Goal: Check status: Check status

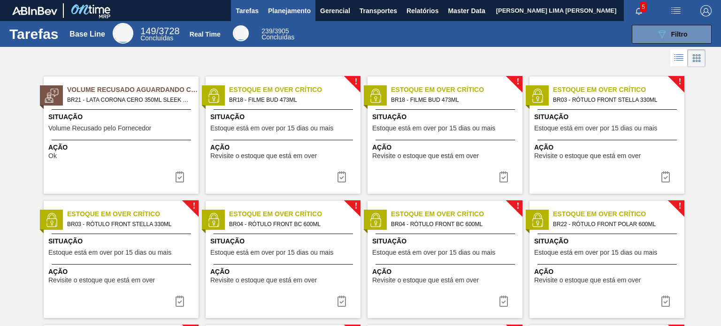
click at [287, 13] on span "Planejamento" at bounding box center [289, 10] width 43 height 11
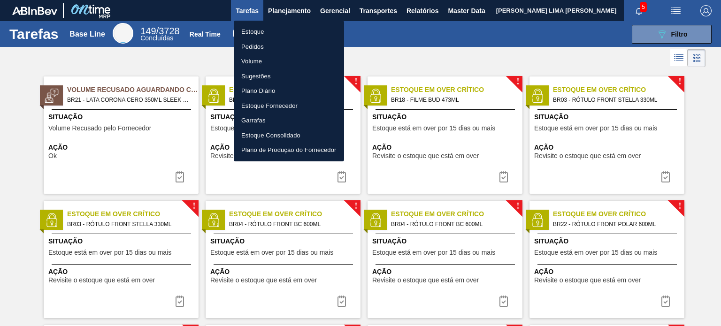
click at [275, 28] on li "Estoque" at bounding box center [289, 31] width 110 height 15
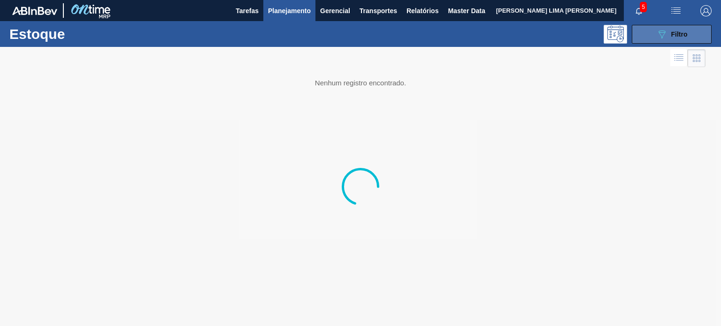
click at [654, 37] on button "089F7B8B-B2A5-4AFE-B5C0-19BA573D28AC Filtro" at bounding box center [672, 34] width 80 height 19
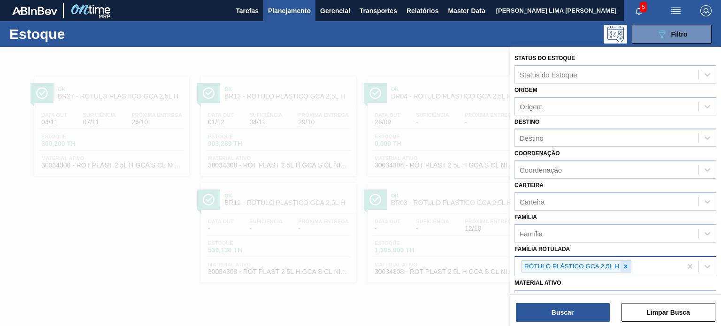
click at [630, 264] on div "RÓTULO PLÁSTICO GCA 2,5L H" at bounding box center [598, 266] width 167 height 19
click at [625, 265] on icon at bounding box center [625, 266] width 3 height 3
type Rotulada "h2oh limoneto 1,5"
click at [625, 266] on icon at bounding box center [625, 266] width 7 height 7
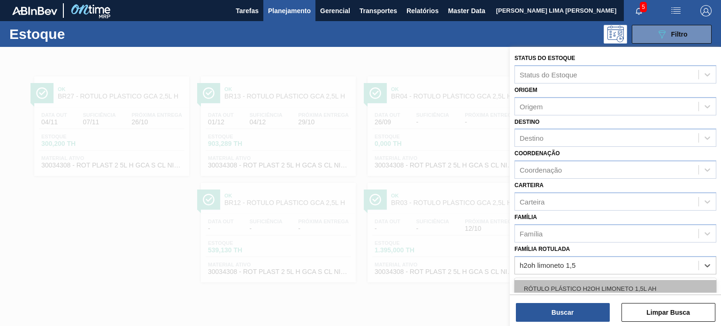
click at [632, 280] on div "RÓTULO PLÁSTICO H2OH LIMONETO 1,5L AH" at bounding box center [615, 288] width 202 height 17
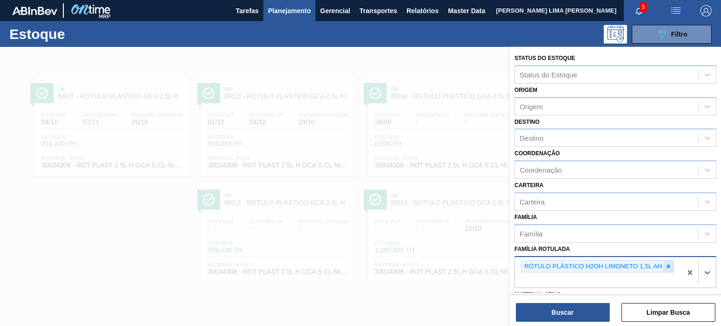
click at [669, 265] on icon at bounding box center [668, 266] width 3 height 3
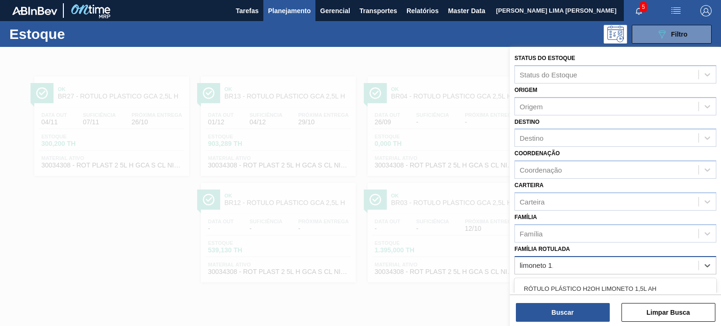
type Rotulada "limoneto 1,5"
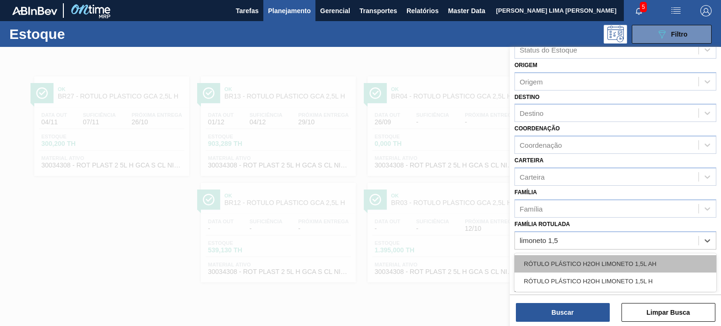
scroll to position [47, 0]
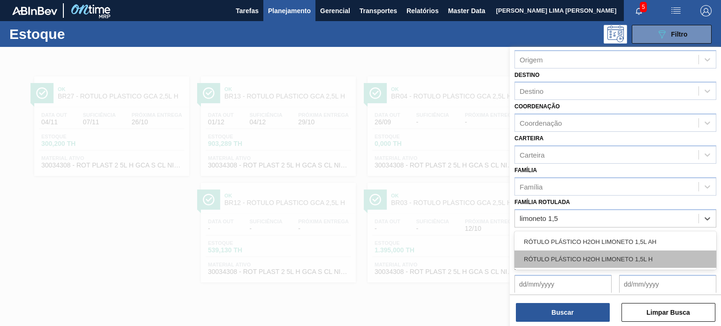
click at [608, 251] on div "RÓTULO PLÁSTICO H2OH LIMONETO 1,5L H" at bounding box center [615, 259] width 202 height 17
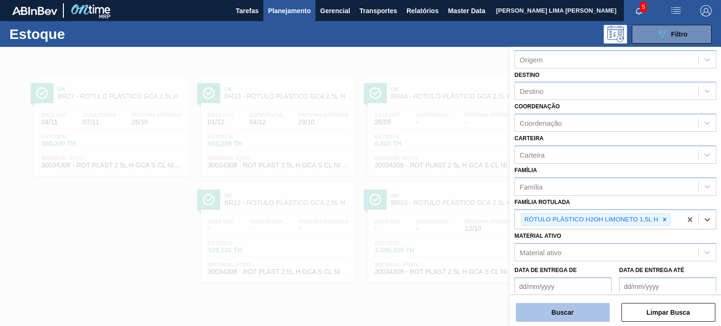
click at [586, 310] on button "Buscar" at bounding box center [563, 312] width 94 height 19
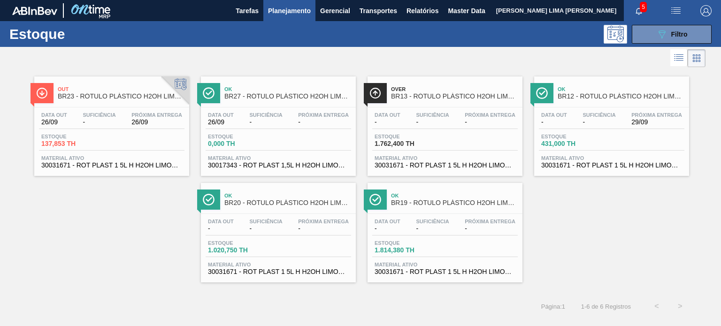
click at [588, 153] on div "Data out - Suficiência - Próxima Entrega 29/09 Estoque 431,000 TH Material ativ…" at bounding box center [611, 139] width 155 height 64
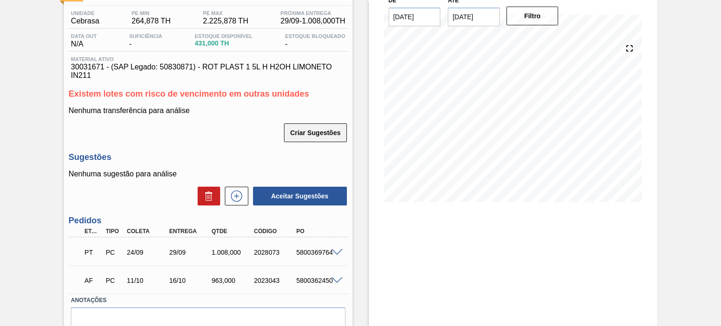
scroll to position [94, 0]
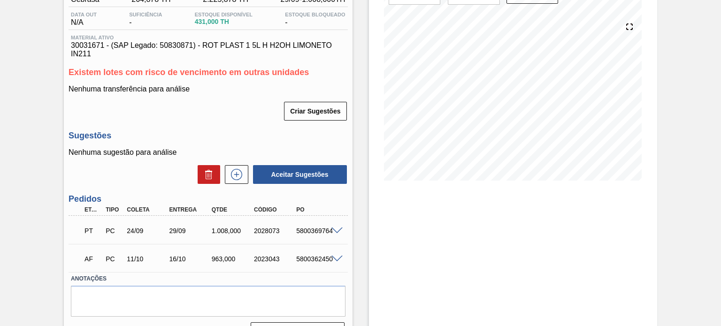
click at [338, 231] on span at bounding box center [336, 231] width 11 height 7
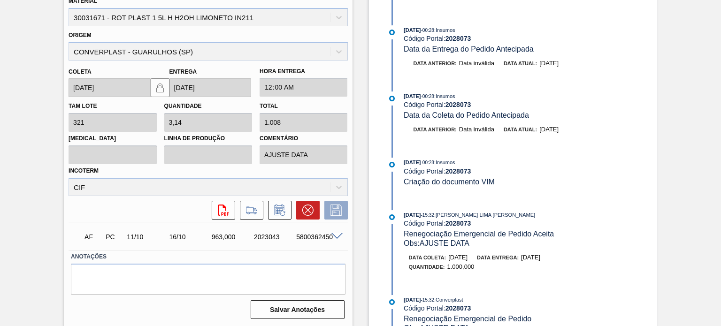
scroll to position [141, 0]
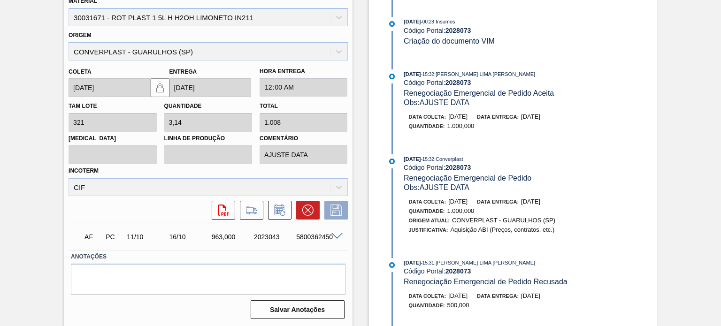
click at [540, 120] on span "[DATE]" at bounding box center [530, 116] width 19 height 7
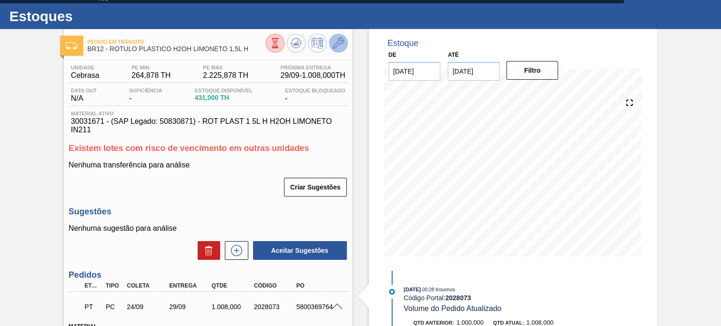
scroll to position [0, 0]
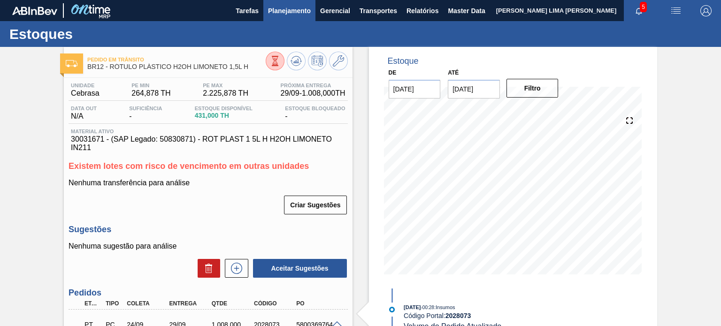
click at [285, 8] on span "Planejamento" at bounding box center [289, 10] width 43 height 11
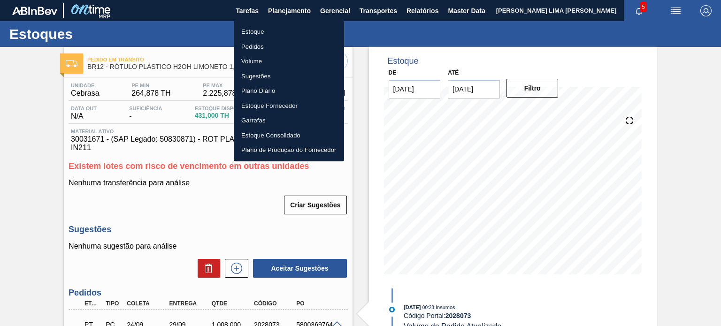
click at [273, 28] on li "Estoque" at bounding box center [289, 31] width 110 height 15
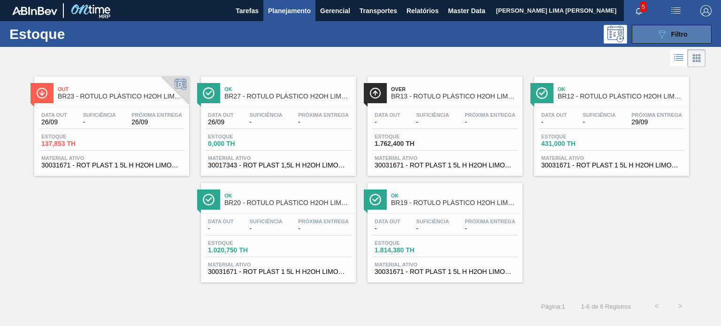
click at [663, 37] on icon "089F7B8B-B2A5-4AFE-B5C0-19BA573D28AC" at bounding box center [661, 34] width 11 height 11
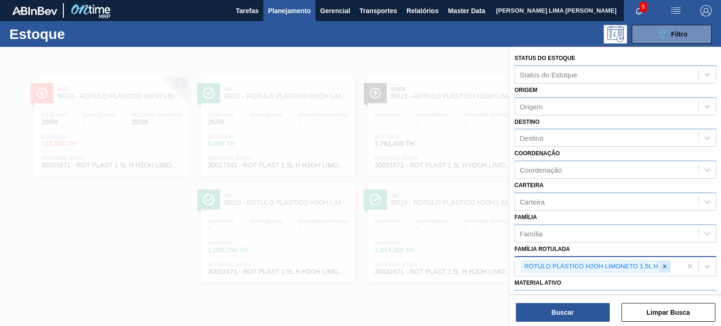
click at [660, 265] on div at bounding box center [665, 267] width 10 height 12
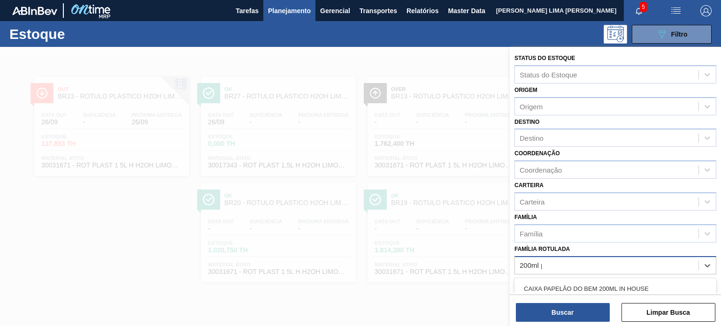
type Rotulada "200ml pc"
click at [646, 280] on div "RÓTULO PLÁSTICO 200ML PC H" at bounding box center [615, 288] width 202 height 17
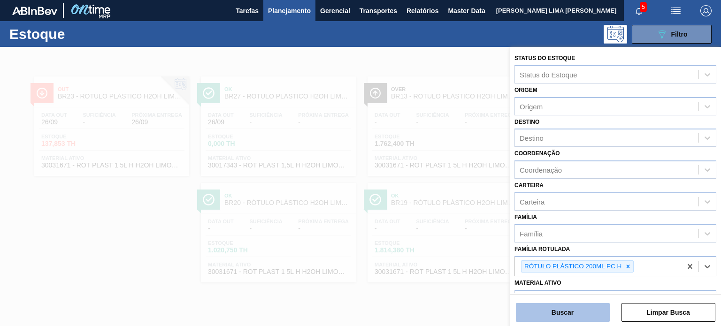
click at [593, 312] on button "Buscar" at bounding box center [563, 312] width 94 height 19
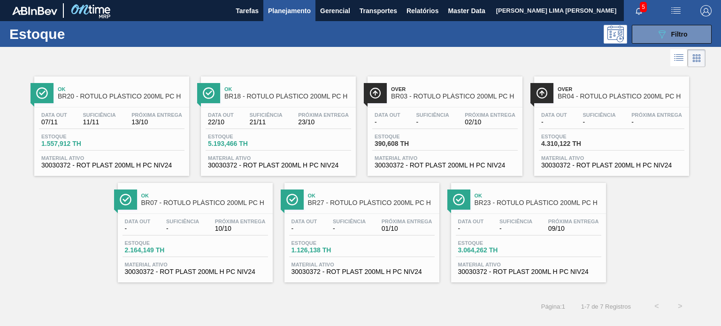
click at [367, 209] on div "Ok BR27 - RÓTULO PLÁSTICO 200ML PC H" at bounding box center [371, 199] width 127 height 21
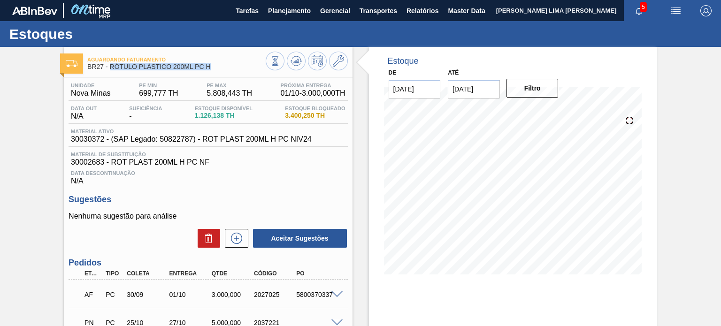
drag, startPoint x: 210, startPoint y: 68, endPoint x: 111, endPoint y: 68, distance: 99.0
click at [111, 68] on div "Aguardando Faturamento BR27 - RÓTULO PLÁSTICO 200ML PC H" at bounding box center [176, 63] width 178 height 21
copy span "RÓTULO PLÁSTICO 200ML PC H"
click at [292, 13] on span "Planejamento" at bounding box center [289, 10] width 43 height 11
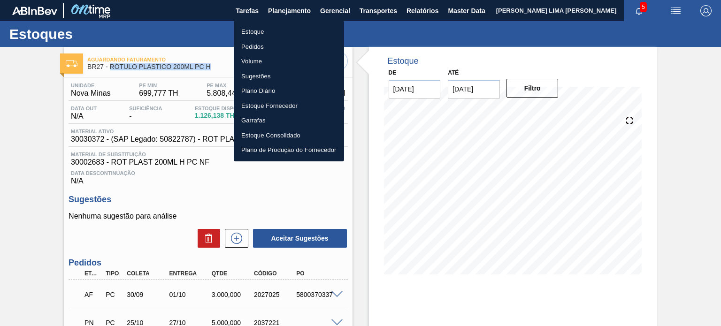
click at [284, 27] on li "Estoque" at bounding box center [289, 31] width 110 height 15
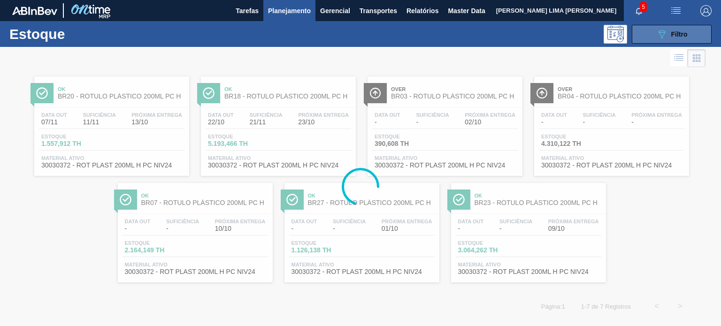
click at [650, 37] on button "089F7B8B-B2A5-4AFE-B5C0-19BA573D28AC Filtro" at bounding box center [672, 34] width 80 height 19
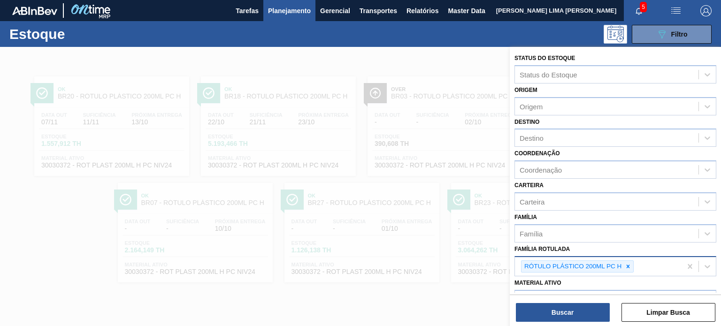
click at [628, 264] on icon at bounding box center [628, 266] width 7 height 7
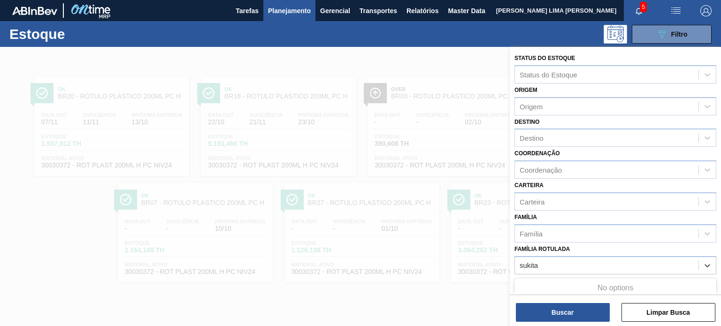
type Rotulada "sukita"
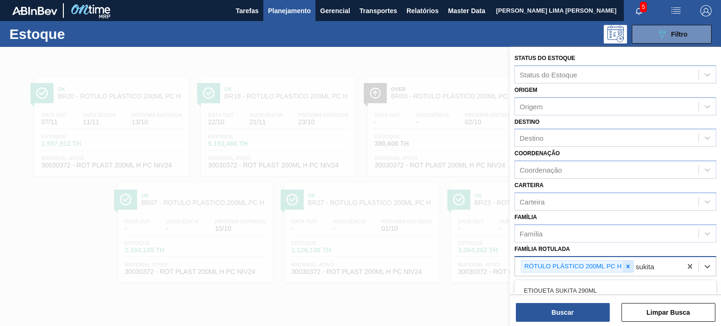
click at [628, 266] on icon at bounding box center [628, 266] width 7 height 7
click at [621, 262] on div "sukita" at bounding box center [607, 266] width 184 height 14
type Rotulada "sukita 200"
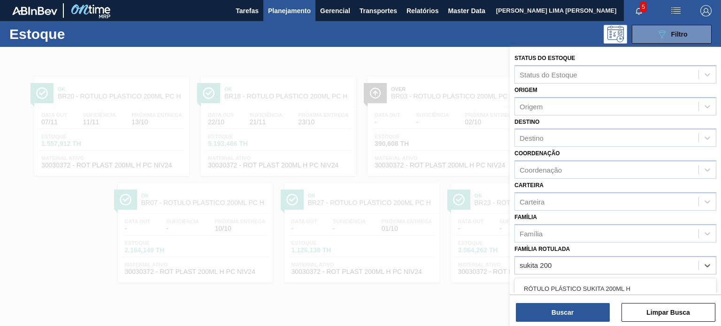
click at [630, 280] on div "RÓTULO PLÁSTICO SUKITA 200ML H" at bounding box center [615, 288] width 202 height 17
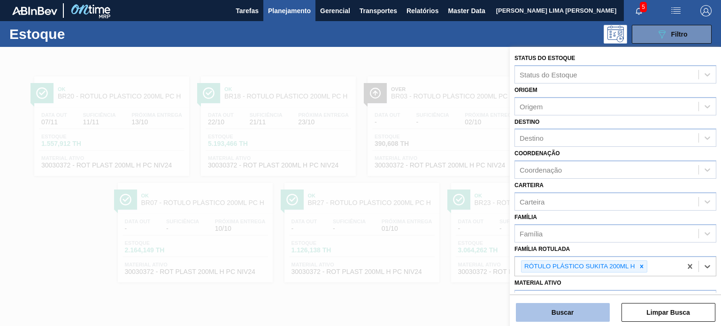
click at [593, 306] on button "Buscar" at bounding box center [563, 312] width 94 height 19
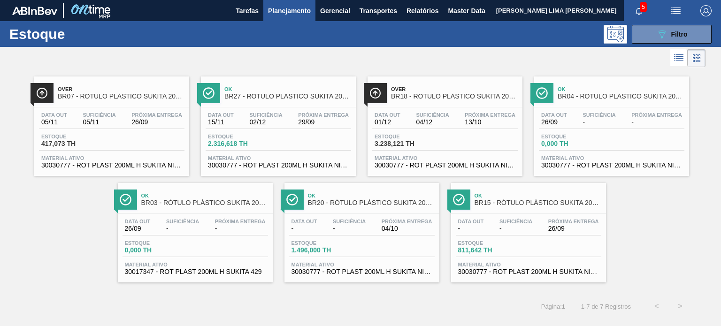
click at [163, 104] on div "Over BR07 - RÓTULO PLÁSTICO SUKITA 200ML H Data out 05/11 Suficiência 05/11 Pró…" at bounding box center [111, 127] width 155 height 100
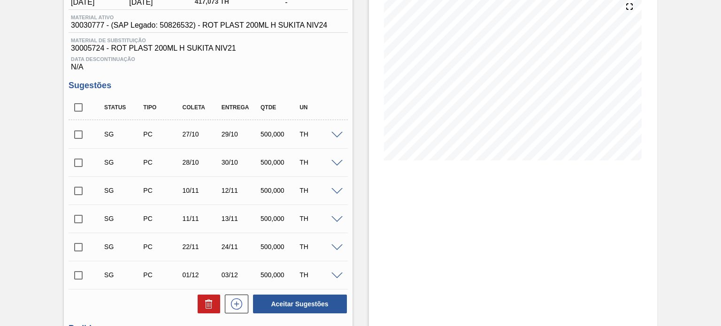
scroll to position [235, 0]
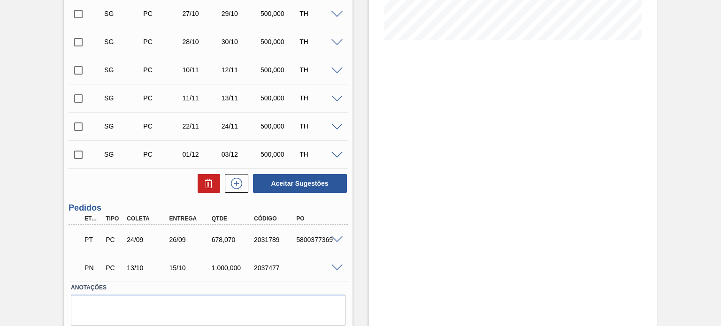
click at [344, 240] on div at bounding box center [338, 239] width 19 height 7
click at [336, 238] on span at bounding box center [336, 240] width 11 height 7
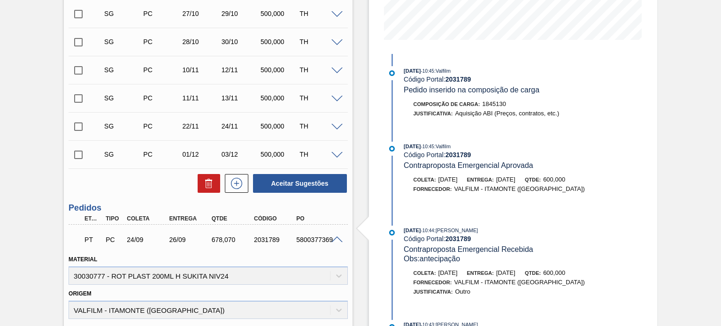
scroll to position [376, 0]
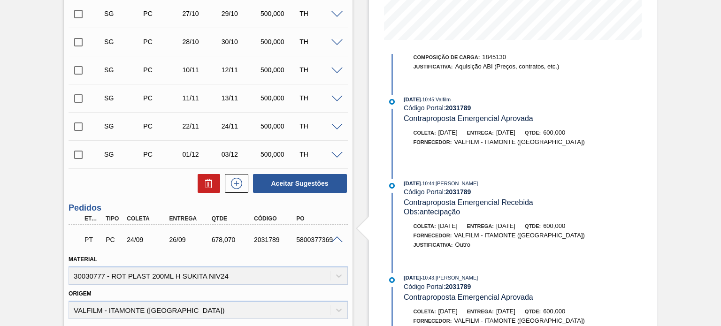
click at [515, 136] on span "[DATE]" at bounding box center [505, 132] width 19 height 7
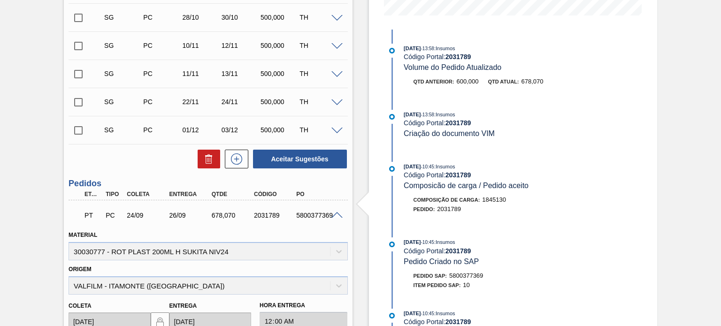
scroll to position [306, 0]
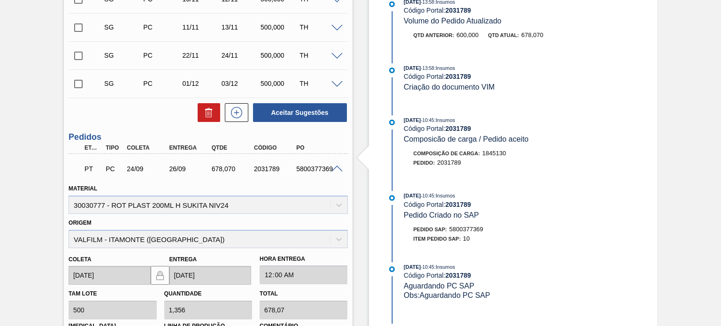
click at [271, 169] on div "2031789" at bounding box center [275, 169] width 46 height 8
copy div "2031789"
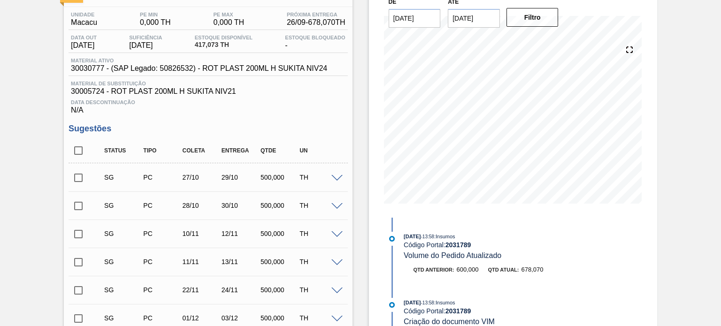
scroll to position [0, 0]
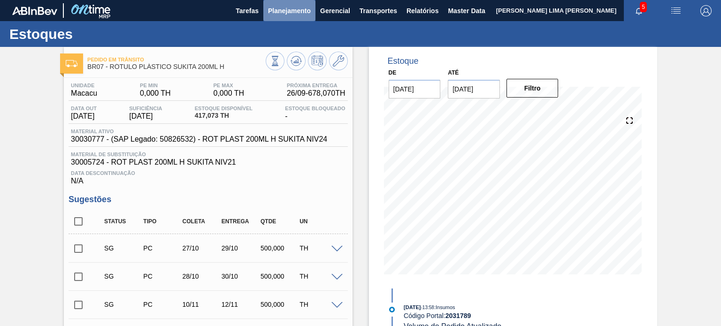
click at [280, 16] on button "Planejamento" at bounding box center [289, 10] width 52 height 21
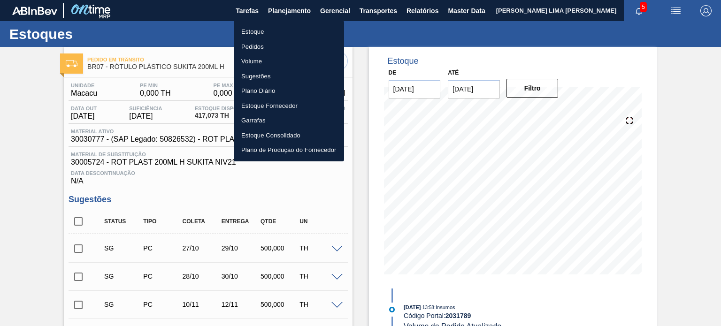
click at [260, 30] on li "Estoque" at bounding box center [289, 31] width 110 height 15
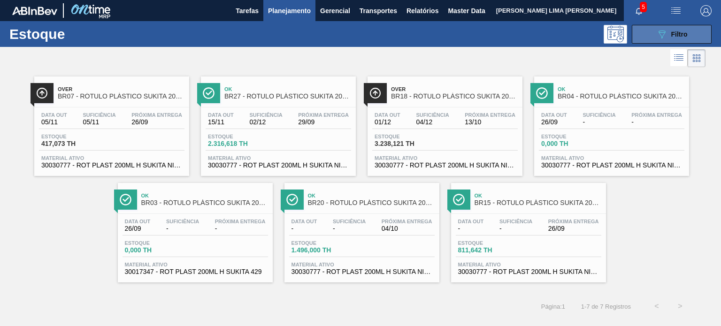
click at [640, 37] on button "089F7B8B-B2A5-4AFE-B5C0-19BA573D28AC Filtro" at bounding box center [672, 34] width 80 height 19
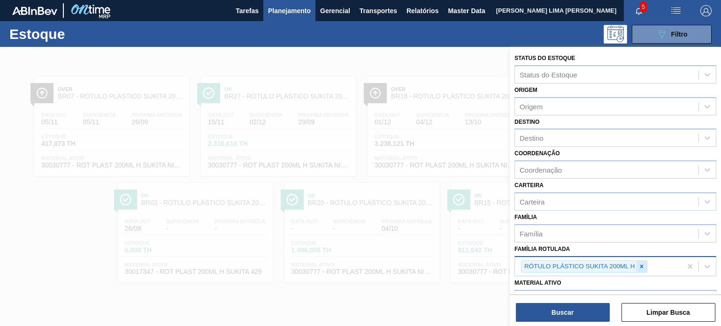
click at [640, 263] on icon at bounding box center [641, 266] width 7 height 7
paste Rotulada "RÓTULO FRONT BC 300ML"
type Rotulada "RÓTULO FRONT BC 300ML"
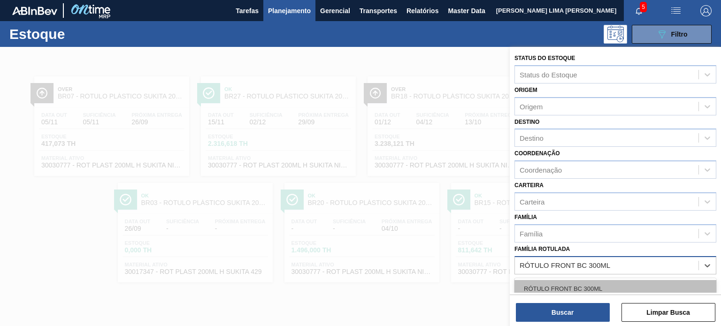
click at [576, 289] on div "RÓTULO FRONT BC 300ML" at bounding box center [615, 288] width 202 height 17
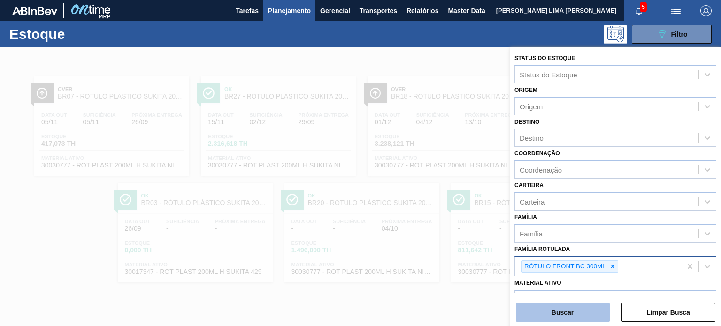
click at [576, 315] on button "Buscar" at bounding box center [563, 312] width 94 height 19
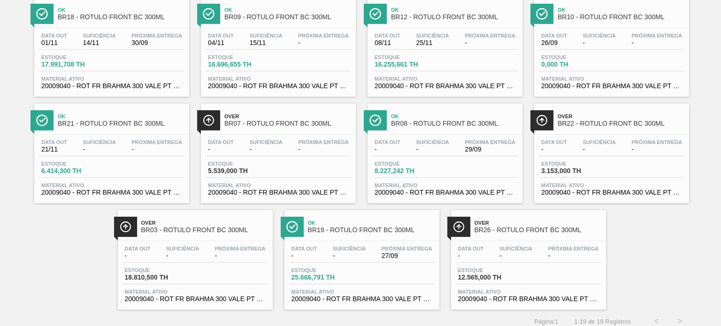
scroll to position [298, 0]
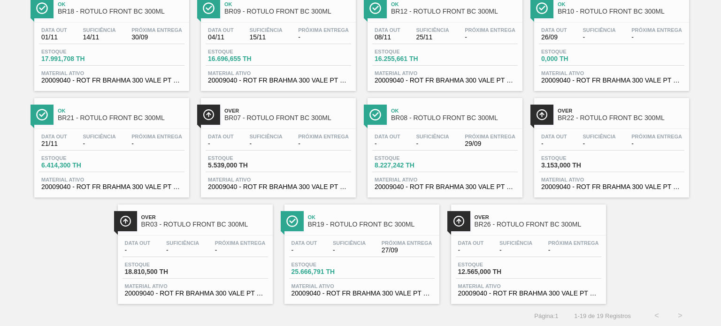
click at [376, 238] on div "Data out - Suficiência - Próxima Entrega 27/09 Estoque 25.666,791 TH Material a…" at bounding box center [361, 268] width 155 height 64
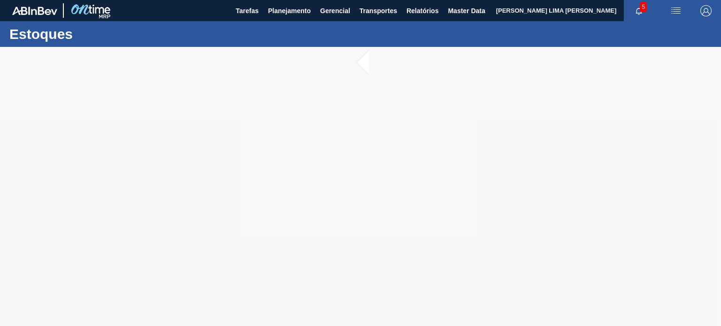
click at [337, 95] on div at bounding box center [360, 186] width 721 height 279
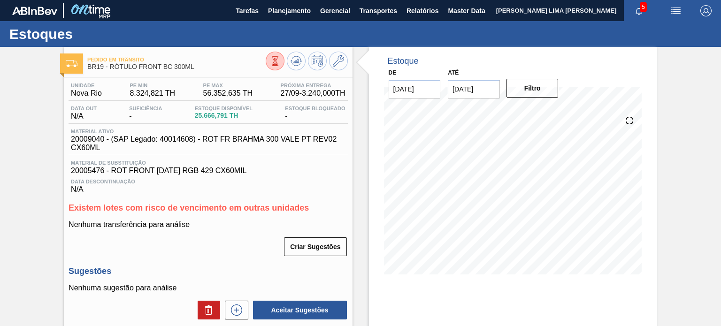
click at [169, 67] on span "BR19 - RÓTULO FRONT BC 300ML" at bounding box center [176, 66] width 178 height 7
click at [193, 122] on div "Data out N/A Suficiência - Estoque Disponível 25.666,791 TH Estoque Bloqueado -" at bounding box center [208, 115] width 279 height 18
click at [283, 9] on span "Planejamento" at bounding box center [289, 10] width 43 height 11
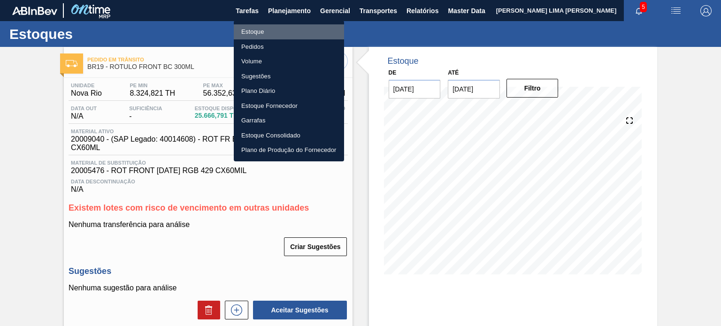
click at [280, 27] on li "Estoque" at bounding box center [289, 31] width 110 height 15
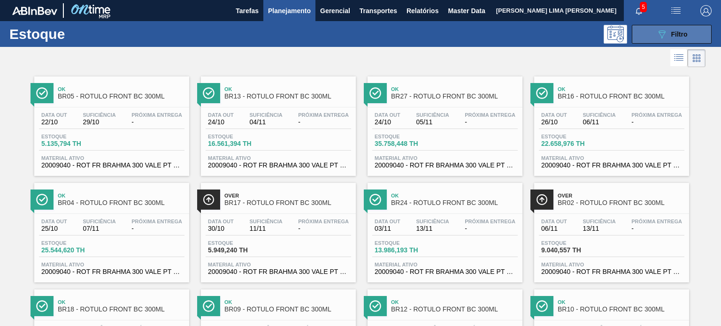
click at [641, 30] on button "089F7B8B-B2A5-4AFE-B5C0-19BA573D28AC Filtro" at bounding box center [672, 34] width 80 height 19
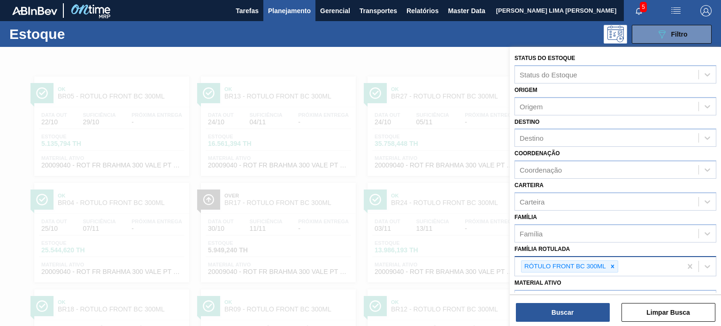
click at [614, 263] on icon at bounding box center [612, 266] width 7 height 7
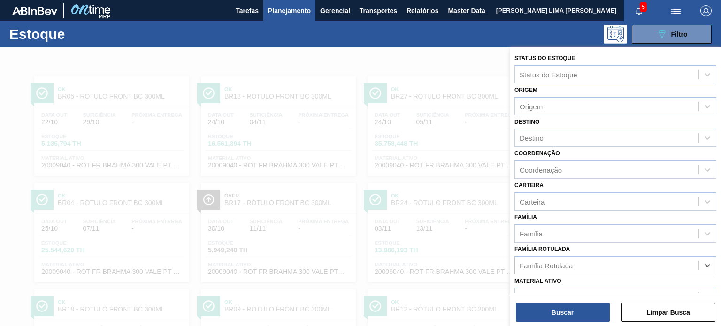
paste Rotulada "RÓTULO BACK BUD ZERO 330ML"
type Rotulada "RÓTULO BACK BUD ZERO 330ML"
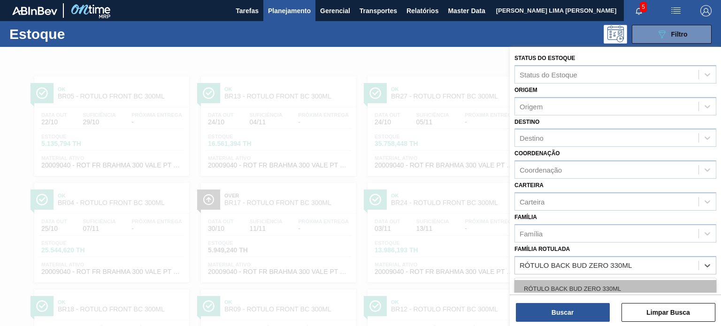
click at [589, 285] on div "RÓTULO BACK BUD ZERO 330ML" at bounding box center [615, 288] width 202 height 17
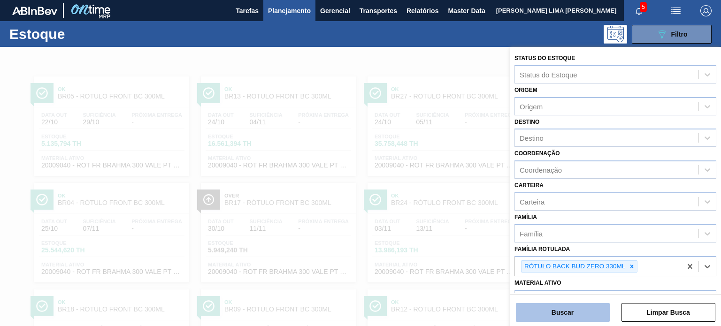
click at [575, 311] on button "Buscar" at bounding box center [563, 312] width 94 height 19
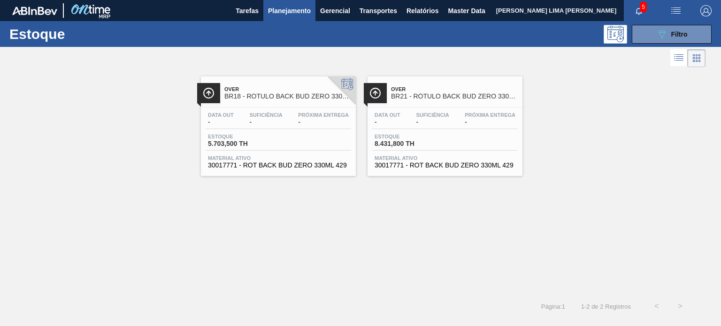
click at [400, 107] on div at bounding box center [445, 107] width 139 height 0
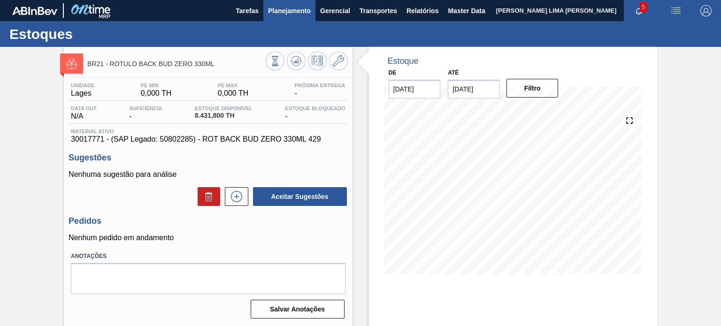
click at [282, 10] on span "Planejamento" at bounding box center [289, 10] width 43 height 11
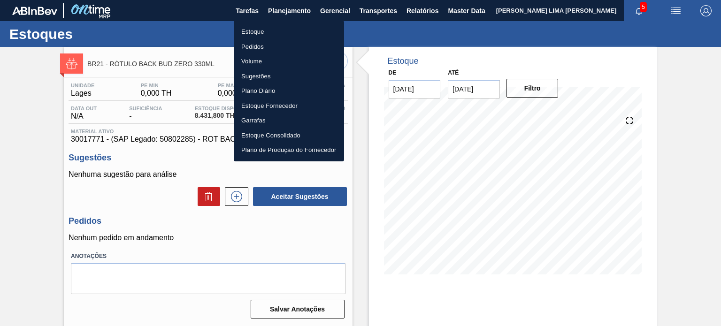
click at [280, 25] on li "Estoque" at bounding box center [289, 31] width 110 height 15
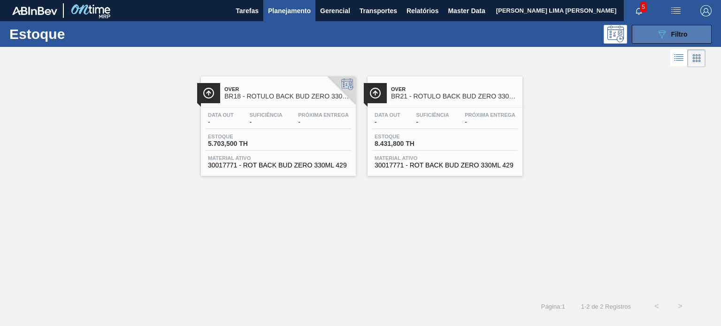
click at [657, 39] on button "089F7B8B-B2A5-4AFE-B5C0-19BA573D28AC Filtro" at bounding box center [672, 34] width 80 height 19
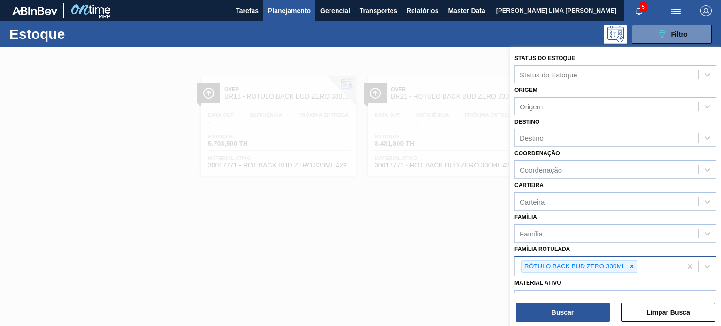
click at [631, 262] on div at bounding box center [632, 267] width 10 height 12
paste Rotulada "RÓTULO BACK MALZBIER LN 355ML"
type Rotulada "RÓTULO BACK MALZBIER LN 355ML"
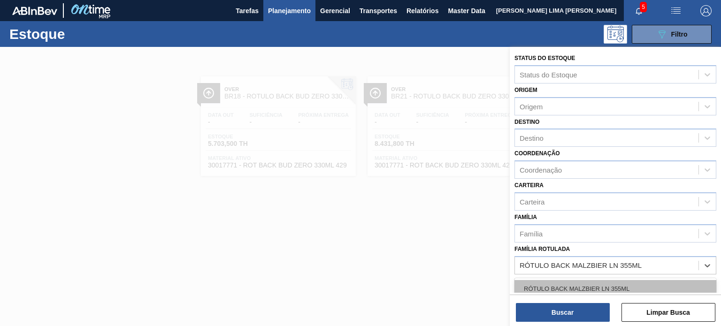
click at [593, 284] on div "RÓTULO BACK MALZBIER LN 355ML" at bounding box center [615, 288] width 202 height 17
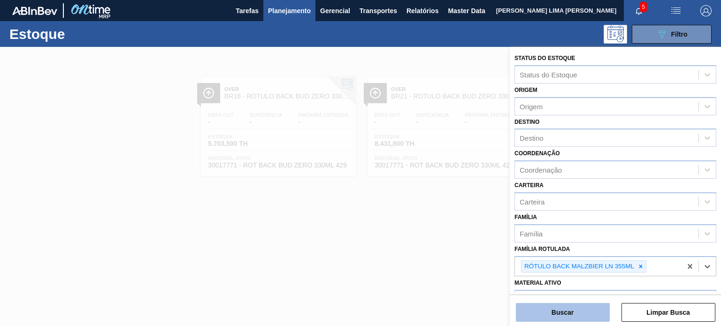
click at [594, 318] on button "Buscar" at bounding box center [563, 312] width 94 height 19
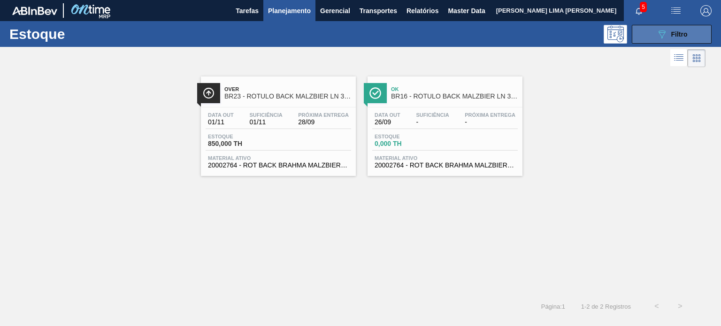
click at [658, 41] on button "089F7B8B-B2A5-4AFE-B5C0-19BA573D28AC Filtro" at bounding box center [672, 34] width 80 height 19
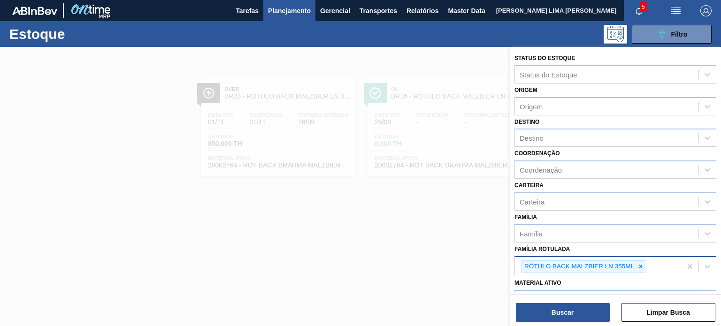
drag, startPoint x: 642, startPoint y: 259, endPoint x: 640, endPoint y: 264, distance: 5.1
click at [642, 261] on div at bounding box center [641, 267] width 10 height 12
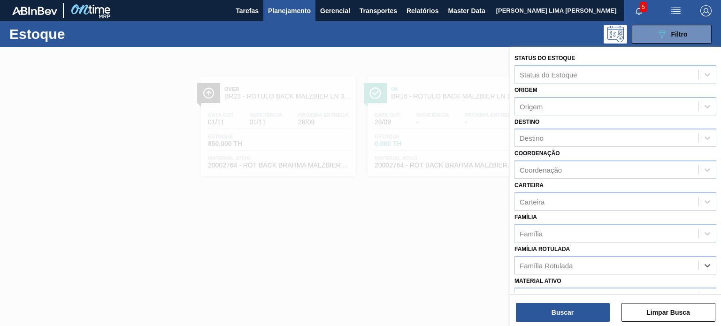
paste Rotulada "RÓTULO FRONT SKOL 300ML"
type Rotulada "RÓTULO FRONT SKOL 300ML"
click at [620, 284] on div "RÓTULO FRONT SKOL 300ML" at bounding box center [615, 288] width 202 height 17
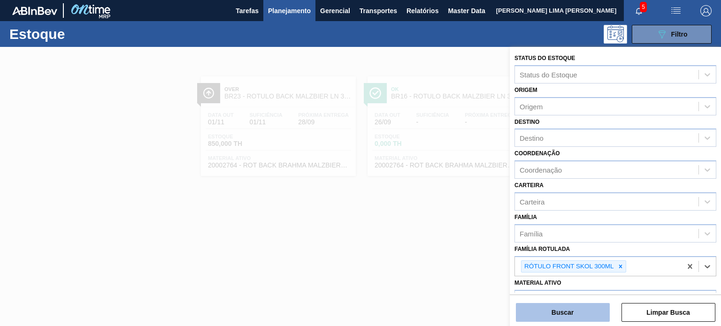
drag, startPoint x: 610, startPoint y: 306, endPoint x: 605, endPoint y: 309, distance: 5.9
click at [610, 306] on div "Buscar Limpar Busca" at bounding box center [615, 308] width 211 height 26
click at [600, 312] on button "Buscar" at bounding box center [563, 312] width 94 height 19
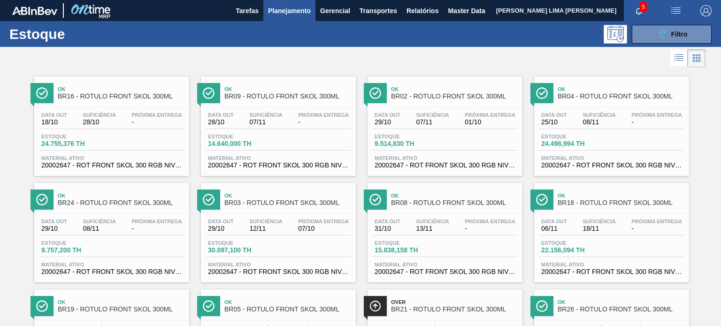
click at [159, 123] on span "-" at bounding box center [156, 122] width 51 height 7
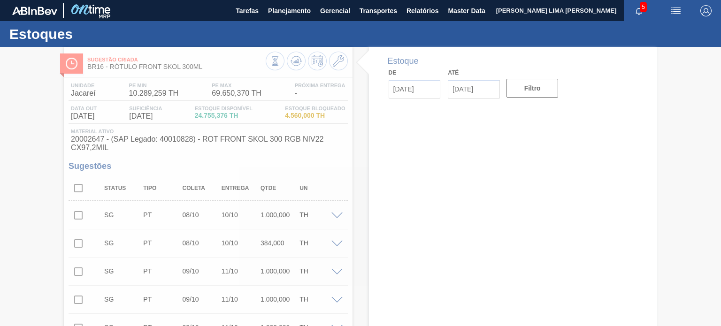
type input "[DATE]"
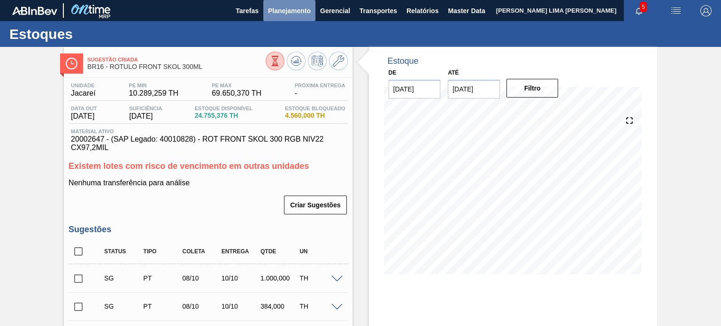
click at [272, 12] on span "Planejamento" at bounding box center [289, 10] width 43 height 11
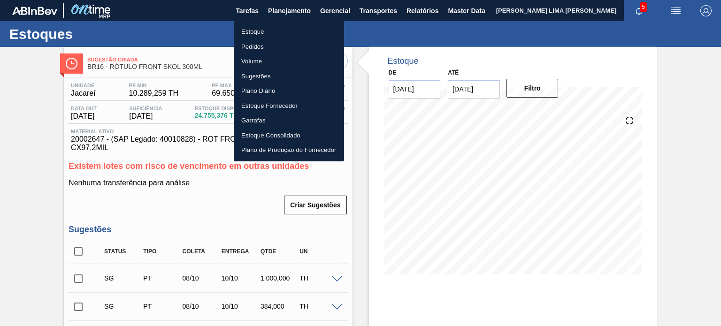
click at [250, 30] on li "Estoque" at bounding box center [289, 31] width 110 height 15
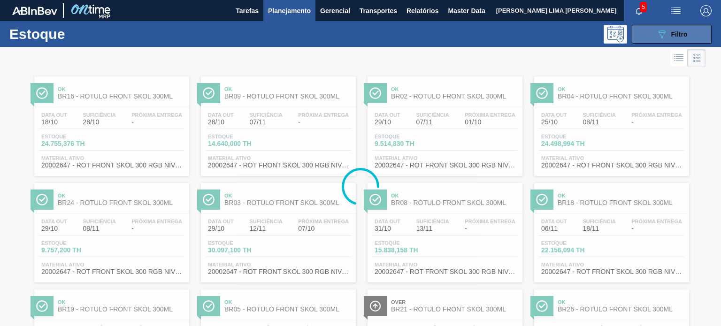
click at [662, 30] on icon "089F7B8B-B2A5-4AFE-B5C0-19BA573D28AC" at bounding box center [661, 34] width 11 height 11
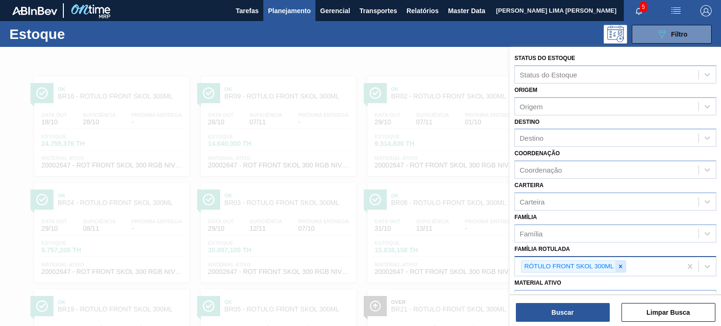
click at [623, 265] on icon at bounding box center [620, 266] width 7 height 7
paste Rotulada "RÓTULO FRONT SKOL 300ML"
type Rotulada "RÓTULO FRONT SKOL 300ML"
click at [600, 280] on div "No options" at bounding box center [615, 288] width 202 height 16
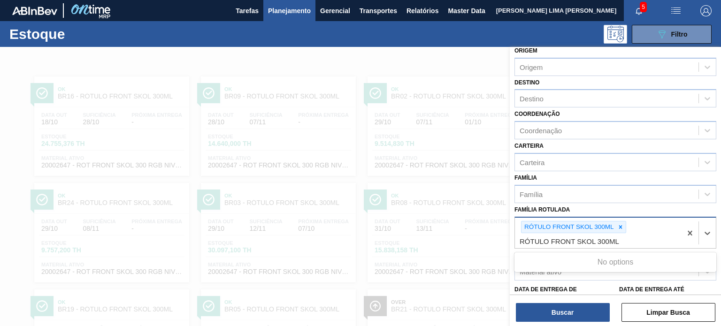
scroll to position [94, 0]
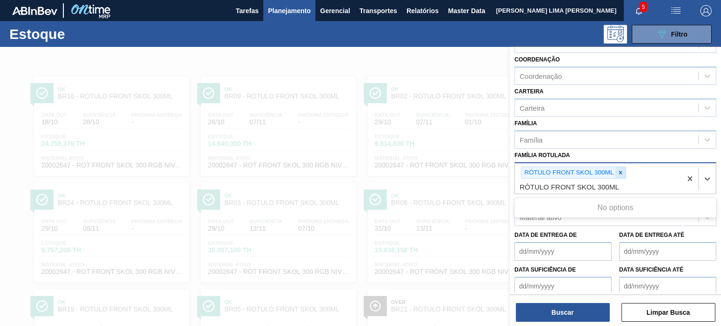
click at [622, 171] on icon at bounding box center [620, 172] width 7 height 7
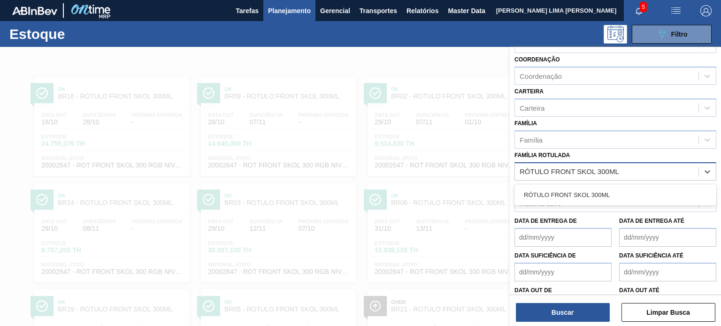
drag, startPoint x: 614, startPoint y: 197, endPoint x: 594, endPoint y: 257, distance: 63.2
click at [614, 198] on div "RÓTULO FRONT SKOL 300ML" at bounding box center [615, 194] width 202 height 17
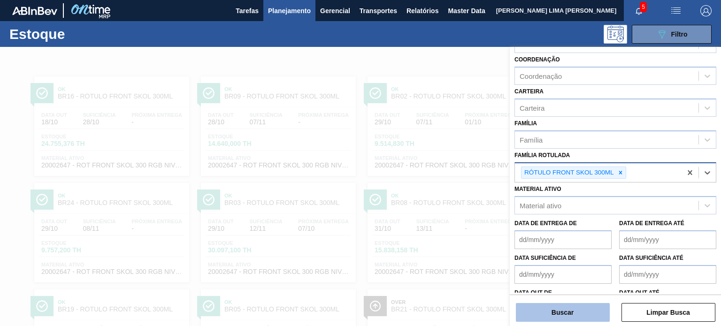
click at [585, 306] on button "Buscar" at bounding box center [563, 312] width 94 height 19
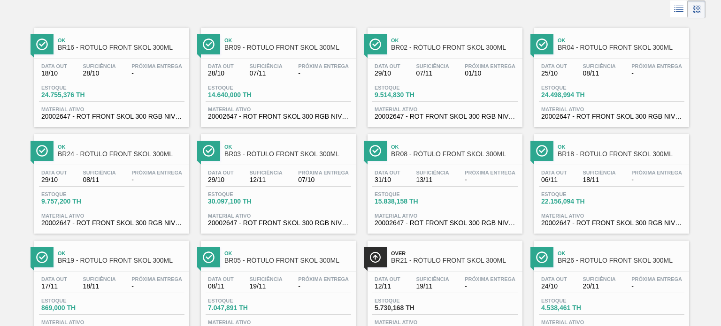
scroll to position [0, 0]
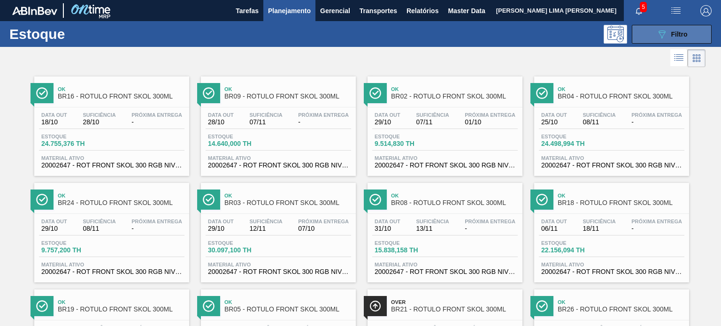
click at [640, 33] on button "089F7B8B-B2A5-4AFE-B5C0-19BA573D28AC Filtro" at bounding box center [672, 34] width 80 height 19
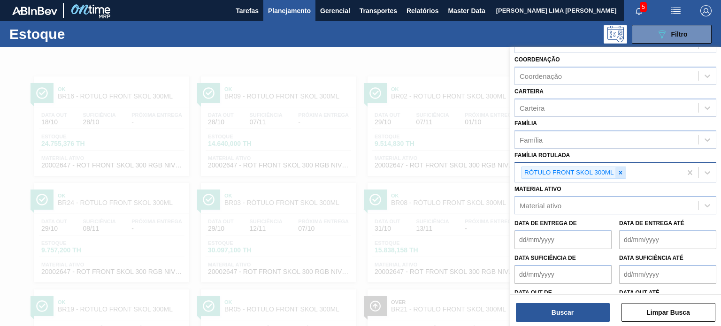
click at [618, 169] on icon at bounding box center [620, 172] width 7 height 7
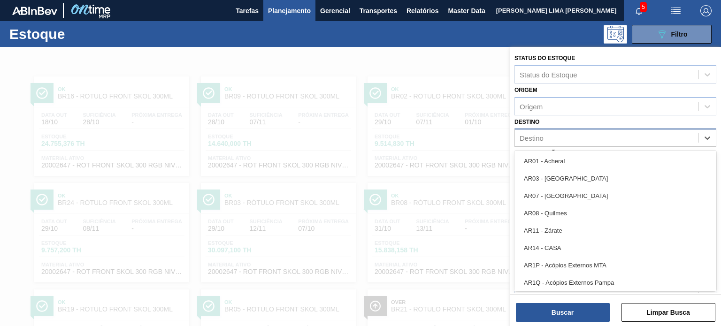
click at [558, 136] on div "Destino" at bounding box center [607, 138] width 184 height 14
type input "br22"
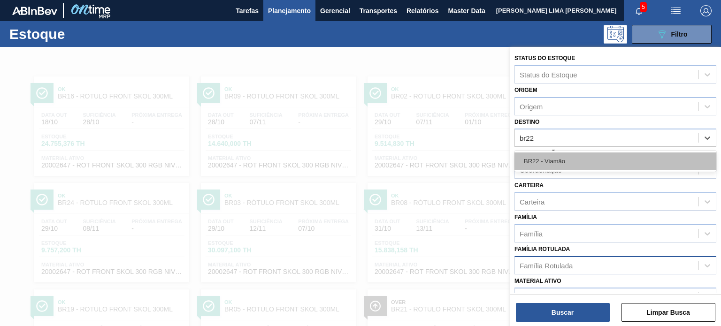
click at [551, 160] on div "BR22 - Viamão" at bounding box center [615, 161] width 202 height 17
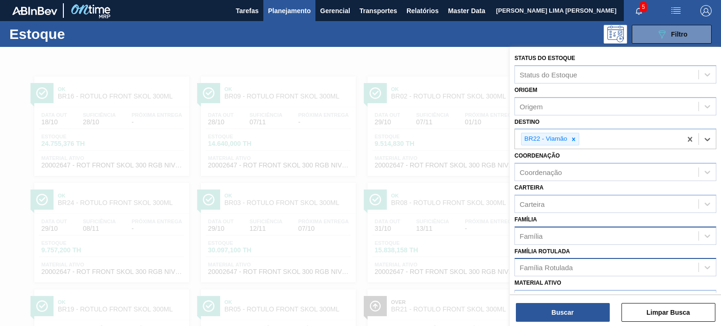
click at [554, 232] on div "Família" at bounding box center [607, 236] width 184 height 14
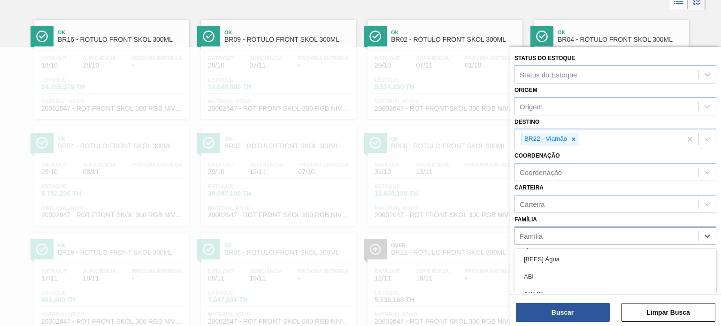
scroll to position [65, 0]
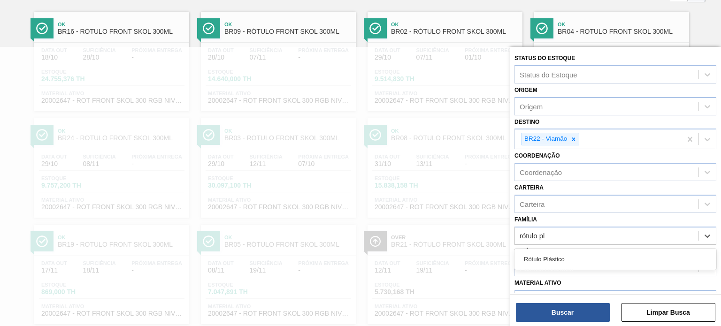
type input "rótulo pl"
click at [529, 248] on label "Família Rotulada" at bounding box center [541, 251] width 55 height 7
click at [521, 264] on Rotulada "Família Rotulada" at bounding box center [520, 268] width 1 height 8
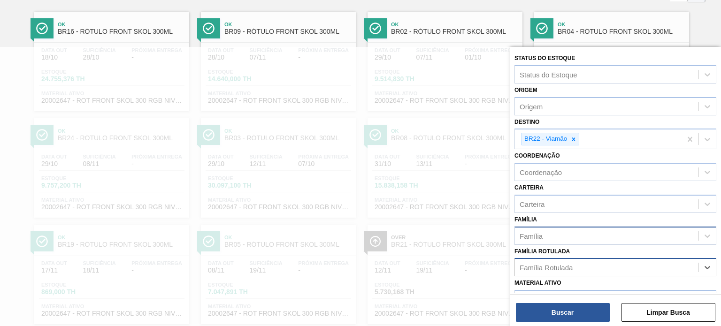
click at [549, 231] on div "Família" at bounding box center [607, 236] width 184 height 14
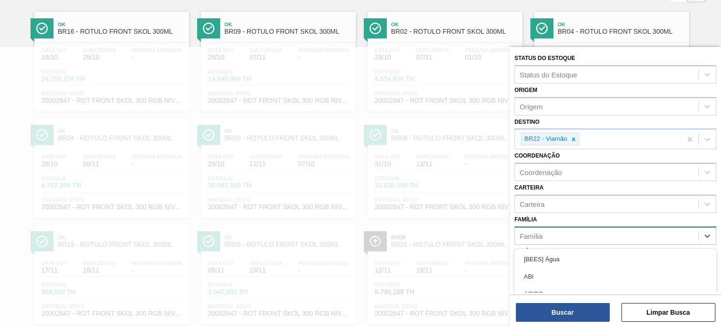
scroll to position [130, 0]
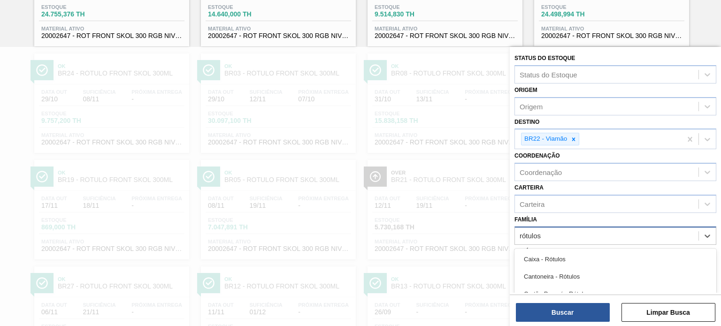
type input "rótulo"
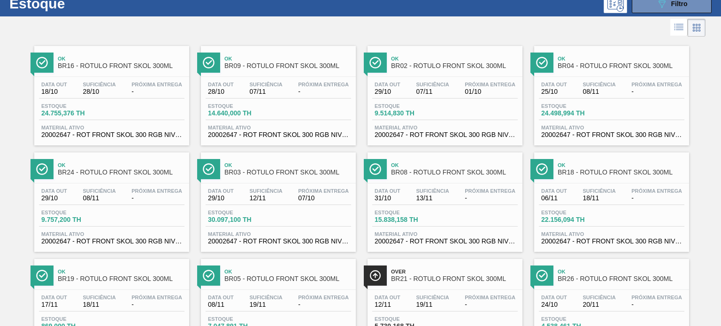
scroll to position [0, 0]
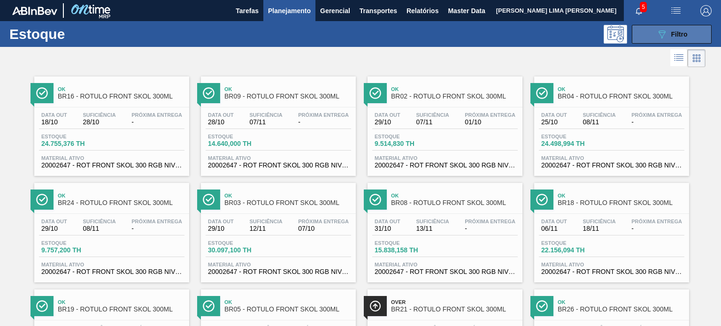
click at [677, 38] on div "089F7B8B-B2A5-4AFE-B5C0-19BA573D28AC Filtro" at bounding box center [671, 34] width 31 height 11
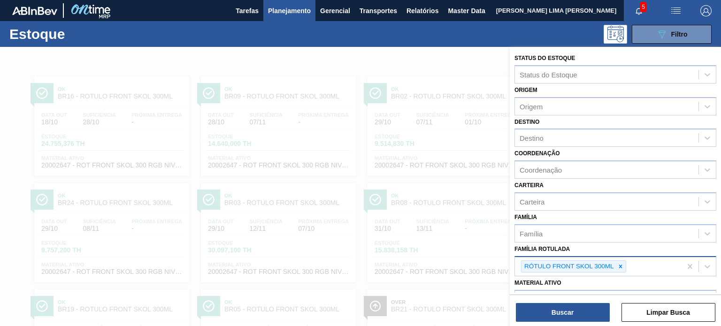
click at [621, 261] on div "RÓTULO FRONT SKOL 300ML" at bounding box center [573, 267] width 105 height 13
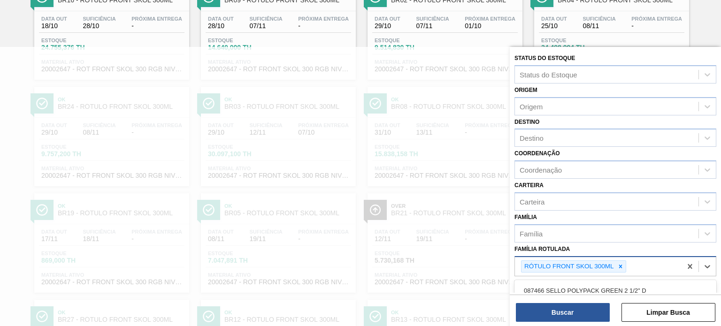
click at [622, 263] on icon at bounding box center [620, 266] width 7 height 7
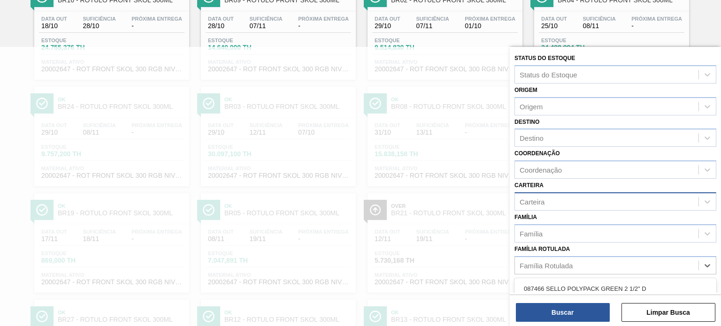
click at [566, 203] on div "Carteira" at bounding box center [607, 202] width 184 height 14
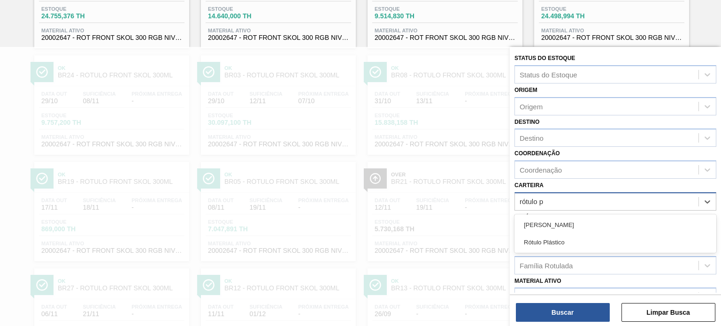
type input "rótulo pl"
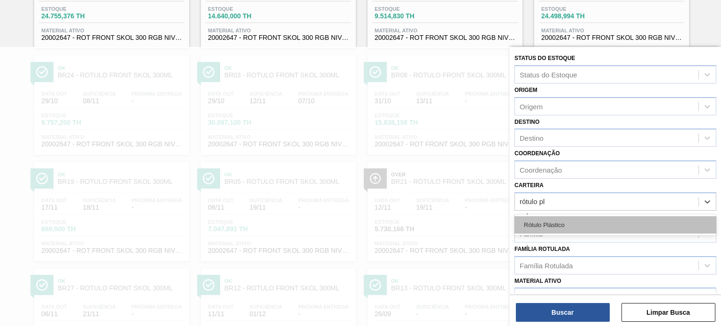
click at [581, 229] on div "Rótulo Plástico" at bounding box center [615, 224] width 202 height 17
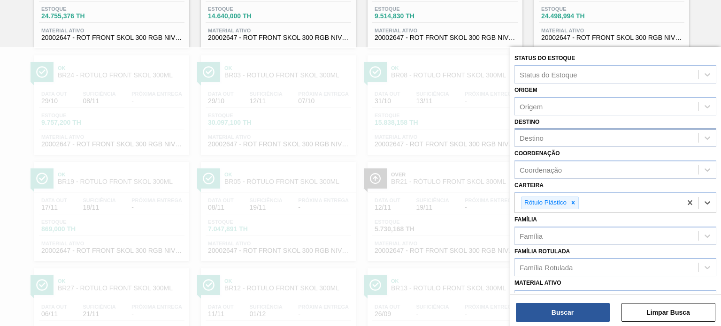
click at [558, 142] on div "Destino" at bounding box center [607, 138] width 184 height 14
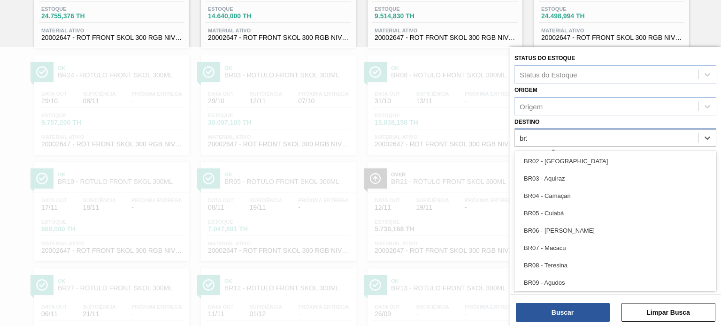
type input "br22"
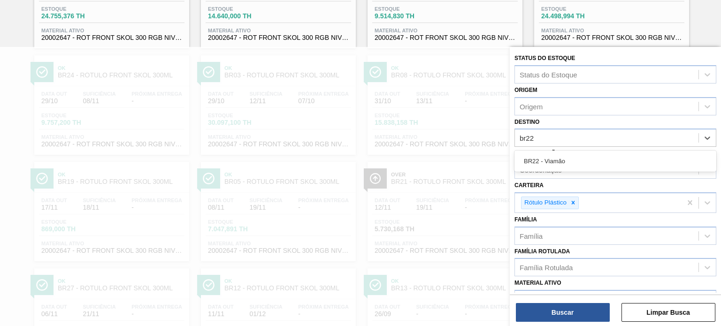
click at [558, 151] on div "BR22 - Viamão" at bounding box center [615, 161] width 202 height 21
click at [558, 153] on div "BR22 - Viamão" at bounding box center [615, 161] width 202 height 17
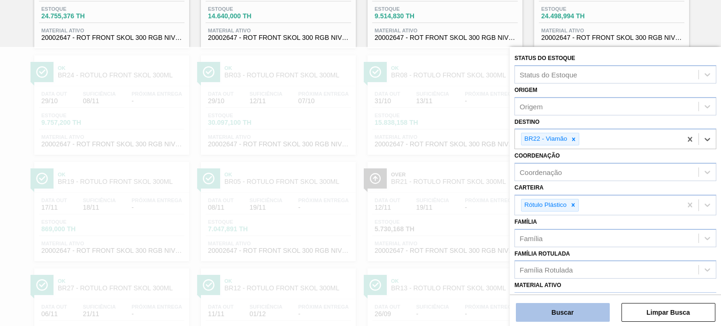
click at [561, 320] on button "Buscar" at bounding box center [563, 312] width 94 height 19
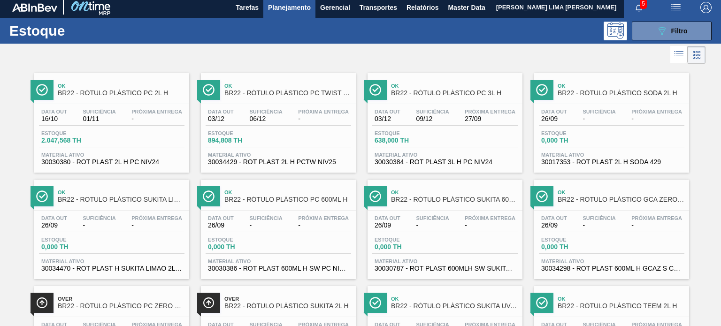
scroll to position [0, 0]
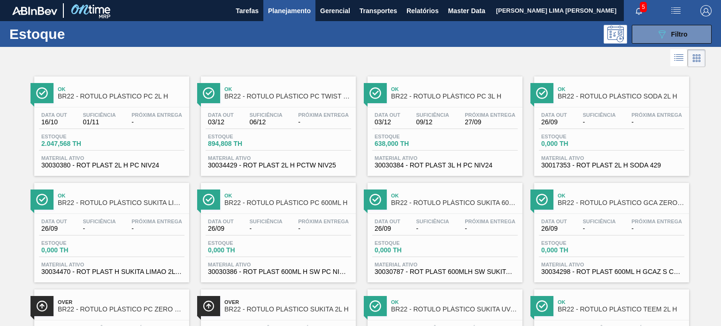
click at [285, 13] on span "Planejamento" at bounding box center [289, 10] width 43 height 11
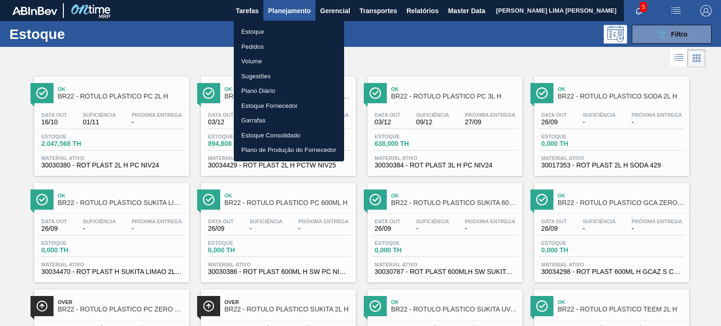
click at [261, 49] on li "Pedidos" at bounding box center [289, 46] width 110 height 15
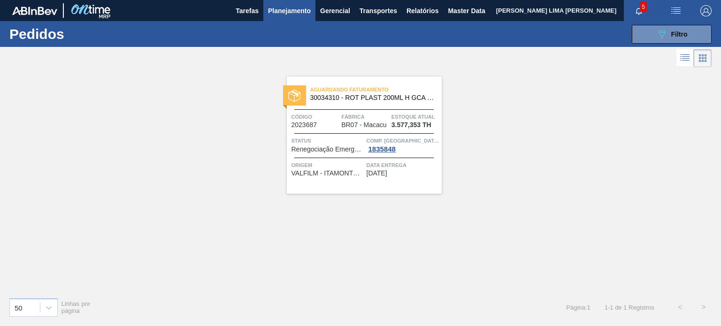
click at [356, 100] on span "30034310 - ROT PLAST 200ML H GCA S CL NIV25" at bounding box center [372, 97] width 124 height 7
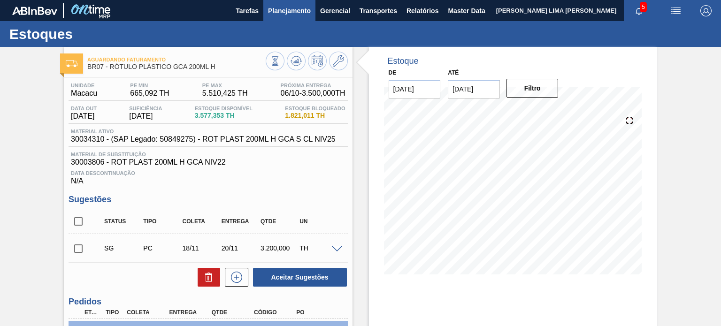
click at [284, 16] on span "Planejamento" at bounding box center [289, 10] width 43 height 11
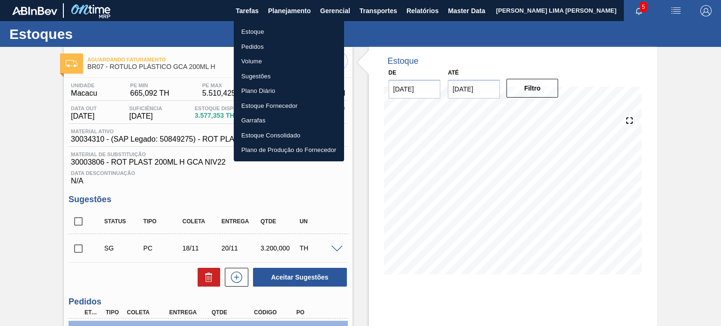
click at [271, 42] on li "Pedidos" at bounding box center [289, 46] width 110 height 15
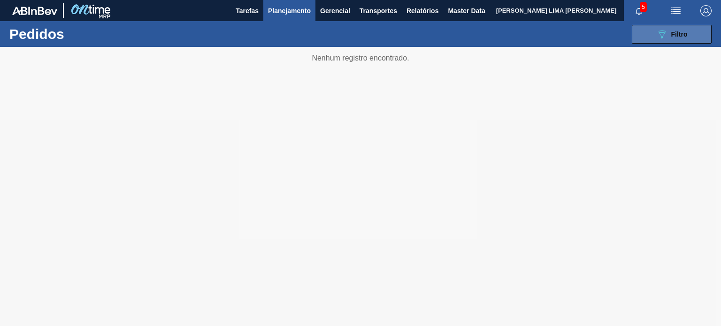
click at [668, 38] on div "089F7B8B-B2A5-4AFE-B5C0-19BA573D28AC Filtro" at bounding box center [671, 34] width 31 height 11
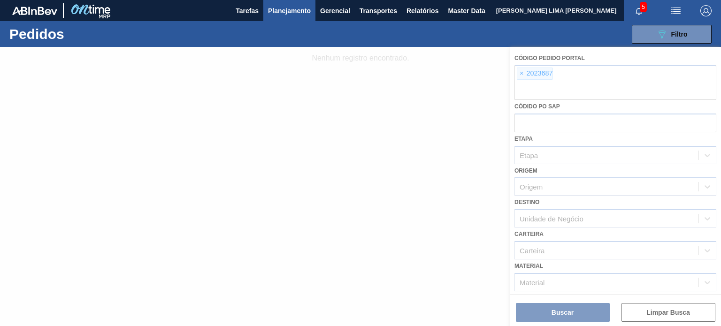
click at [521, 74] on div at bounding box center [360, 186] width 721 height 279
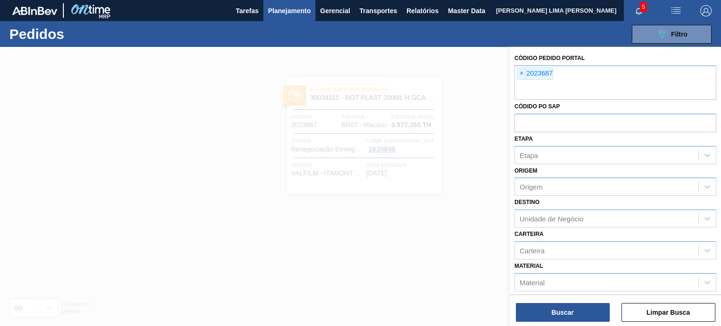
click at [521, 74] on span "×" at bounding box center [521, 73] width 9 height 11
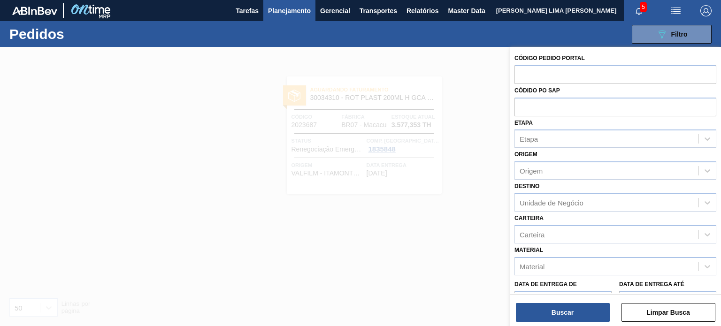
paste input "RITM18443275"
type input "RITM18443275"
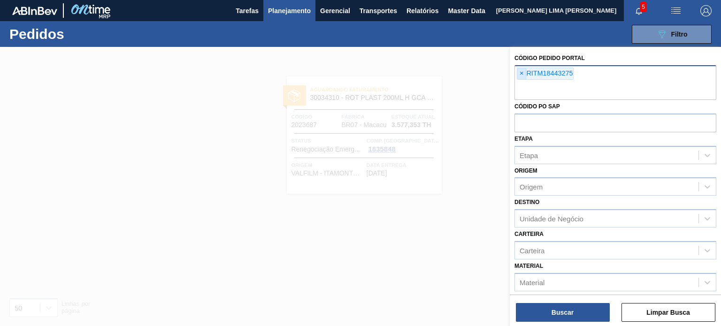
click at [521, 79] on div "× RITM18443275" at bounding box center [545, 74] width 57 height 12
paste input "2039180"
type input "2039180"
click at [518, 74] on span "×" at bounding box center [521, 73] width 9 height 11
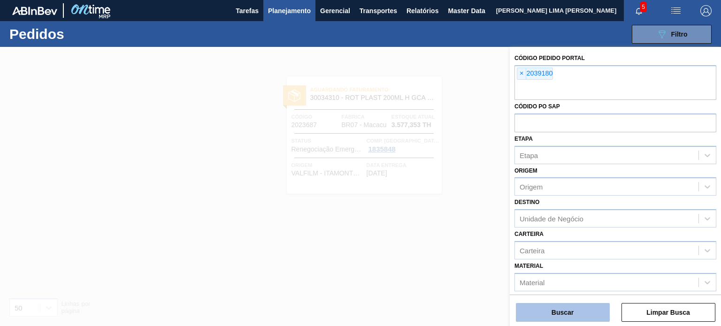
click at [557, 319] on button "Buscar" at bounding box center [563, 312] width 94 height 19
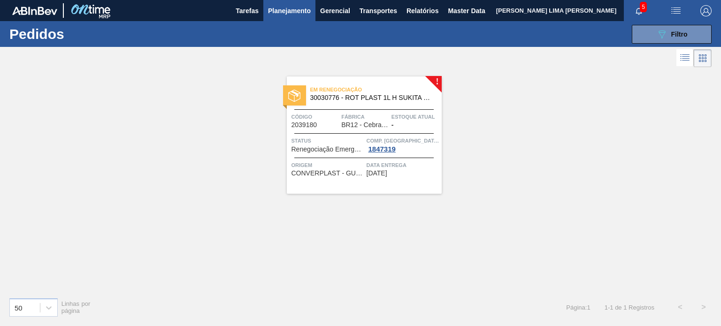
click at [281, 13] on span "Planejamento" at bounding box center [289, 10] width 43 height 11
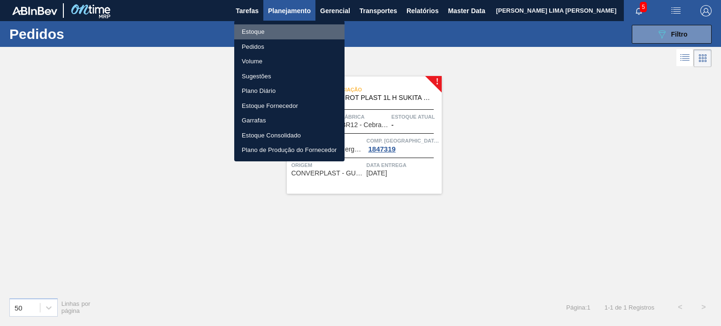
click at [271, 33] on li "Estoque" at bounding box center [289, 31] width 110 height 15
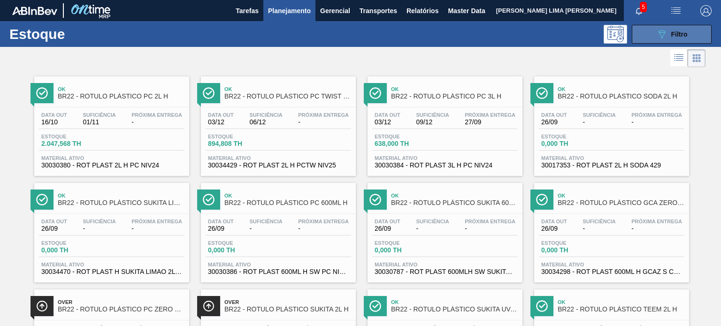
click at [680, 31] on span "Filtro" at bounding box center [679, 35] width 16 height 8
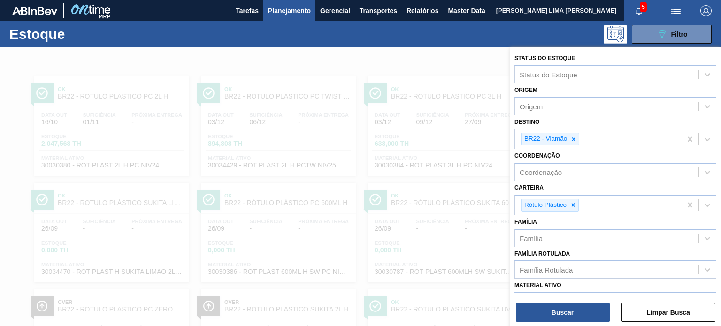
click at [575, 137] on icon at bounding box center [573, 139] width 7 height 7
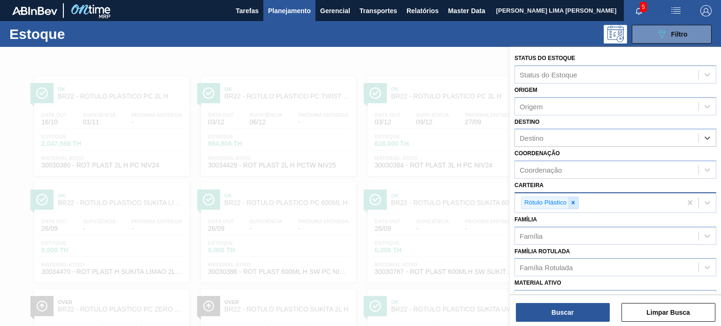
click at [572, 202] on icon at bounding box center [573, 202] width 3 height 3
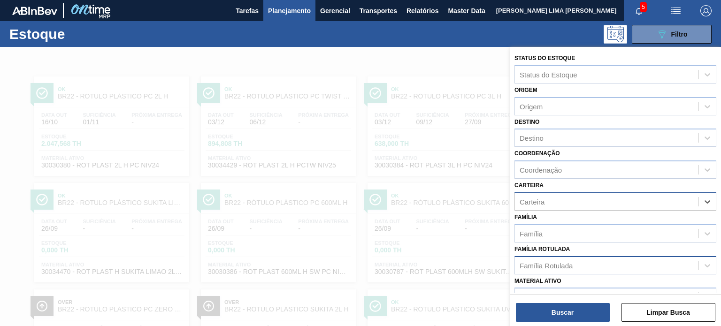
click at [565, 267] on div "Família Rotulada" at bounding box center [546, 265] width 53 height 8
paste Rotulada "RÓTULO FRONT SKOL 300ML"
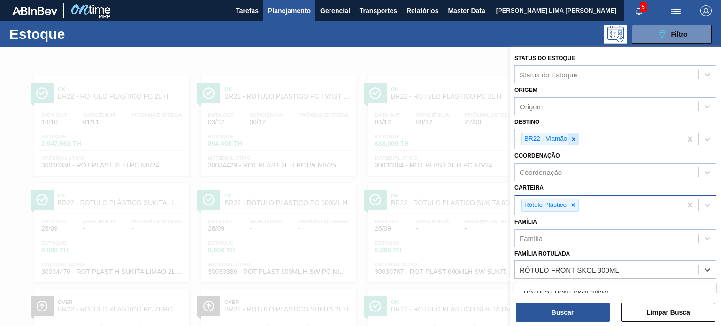
click at [572, 140] on icon at bounding box center [573, 139] width 7 height 7
type Rotulada "RÓTULO FRONT SKOL 300ML"
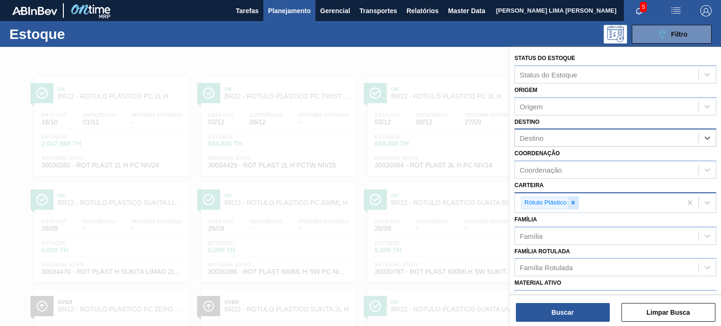
click at [571, 204] on icon at bounding box center [573, 203] width 7 height 7
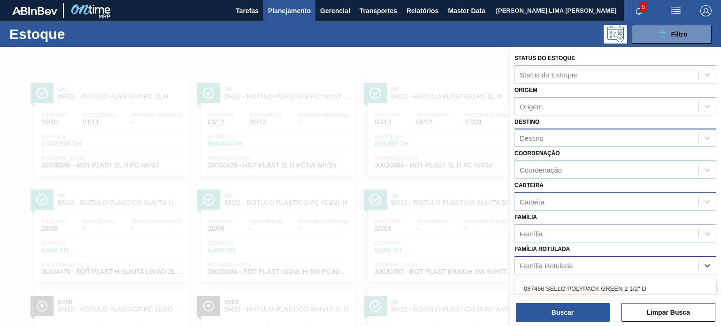
click at [570, 259] on div "Família Rotulada" at bounding box center [607, 266] width 184 height 14
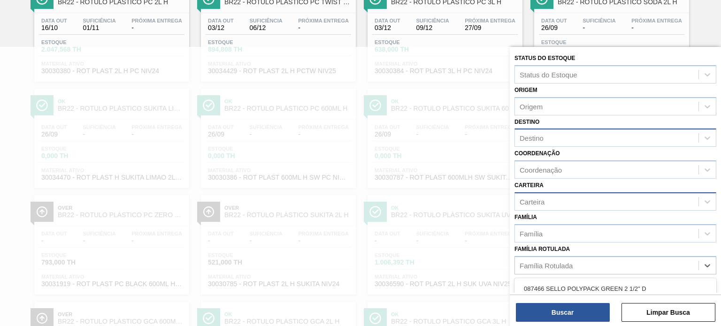
paste Rotulada "RÓTULO FRONT SKOL 300ML"
type Rotulada "RÓTULO FRONT SKOL 300ML"
click at [577, 284] on div "RÓTULO FRONT SKOL 300ML" at bounding box center [615, 288] width 202 height 17
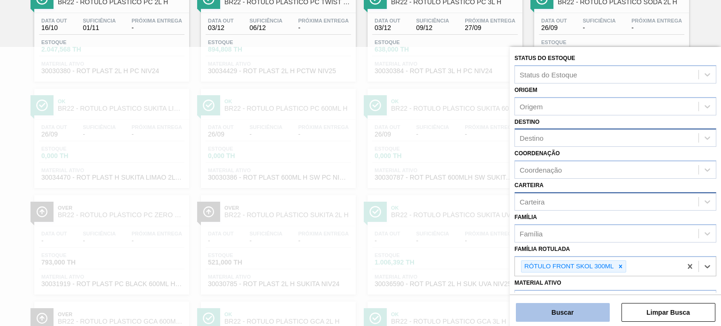
click at [580, 307] on button "Buscar" at bounding box center [563, 312] width 94 height 19
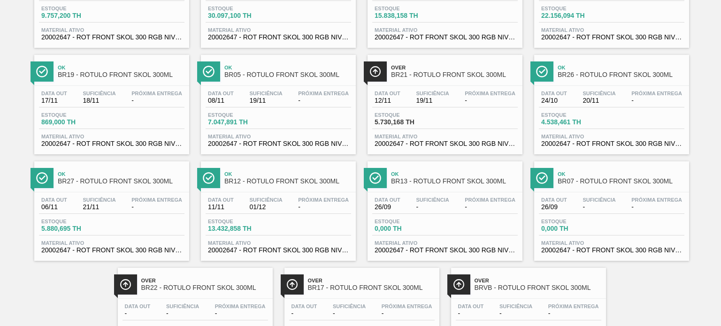
scroll to position [0, 0]
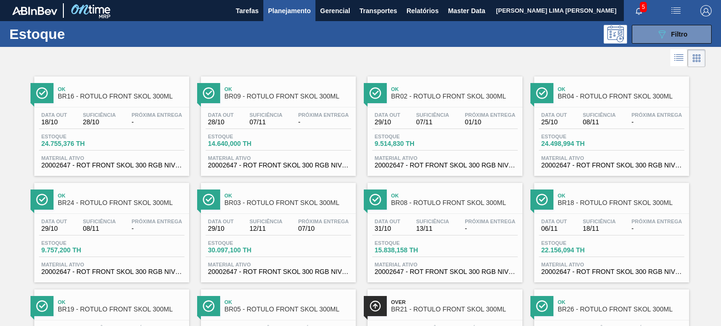
click at [132, 130] on div "Data out 18/10 Suficiência 28/10 Próxima Entrega - Estoque 24.755,376 TH Materi…" at bounding box center [111, 139] width 155 height 64
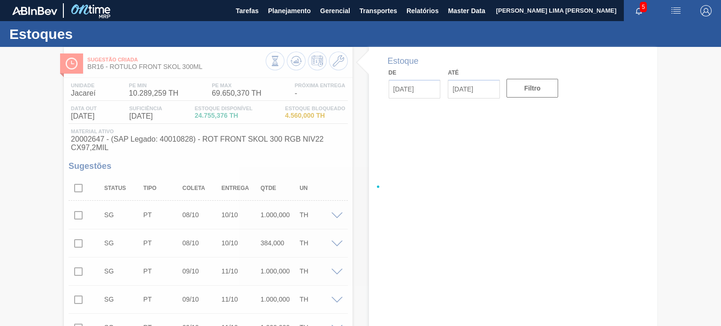
type input "[DATE]"
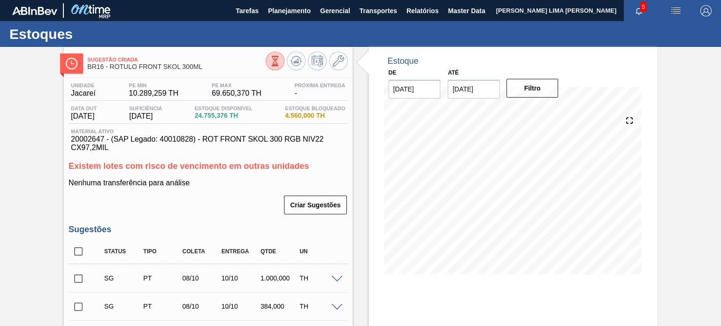
click at [210, 92] on div "PE MAX 69.650,370 TH" at bounding box center [236, 90] width 54 height 15
click at [281, 9] on span "Planejamento" at bounding box center [289, 10] width 43 height 11
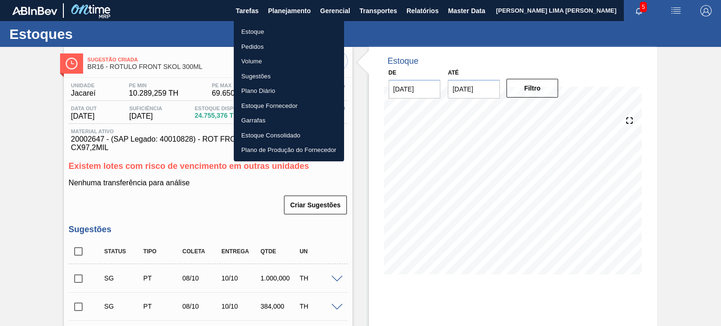
click at [272, 28] on li "Estoque" at bounding box center [289, 31] width 110 height 15
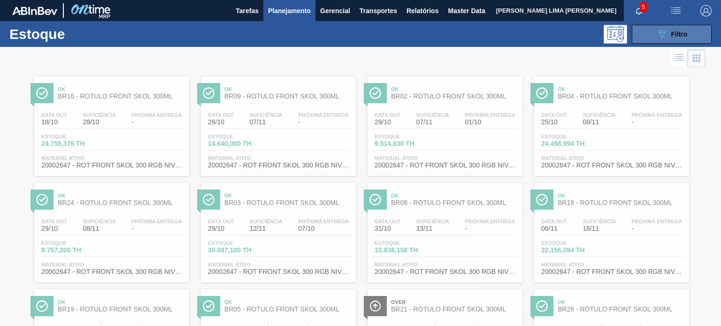
click at [661, 35] on icon "089F7B8B-B2A5-4AFE-B5C0-19BA573D28AC" at bounding box center [661, 34] width 11 height 11
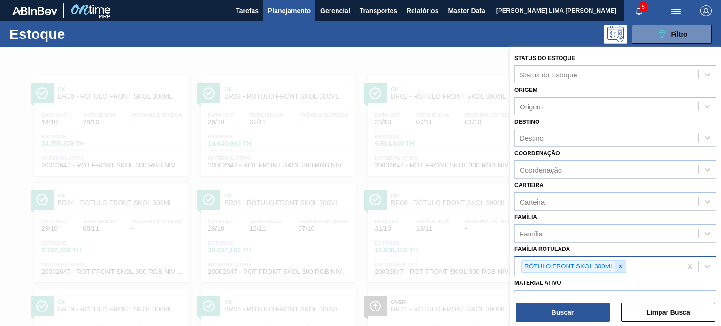
click at [617, 263] on icon at bounding box center [620, 266] width 7 height 7
paste Rotulada "RÓTULO BACK STELLA 330ML"
type Rotulada "RÓTULO BACK STELLA 330ML"
click at [618, 266] on icon at bounding box center [620, 266] width 7 height 7
drag, startPoint x: 593, startPoint y: 282, endPoint x: 588, endPoint y: 292, distance: 11.8
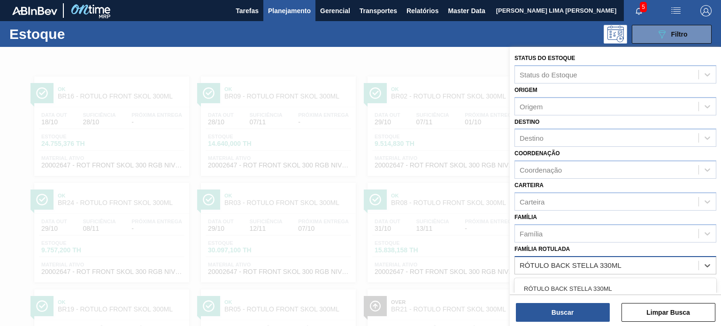
click at [592, 282] on div "RÓTULO BACK STELLA 330ML" at bounding box center [615, 288] width 202 height 17
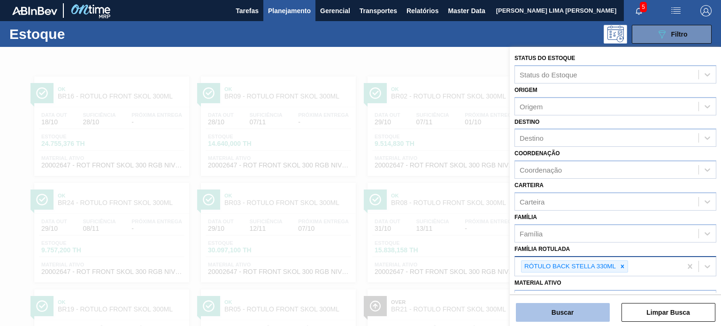
click at [581, 310] on button "Buscar" at bounding box center [563, 312] width 94 height 19
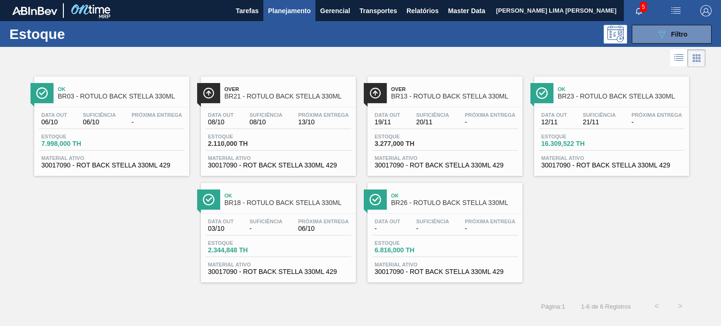
click at [471, 232] on div "Data out - Suficiência - Próxima Entrega -" at bounding box center [445, 227] width 146 height 17
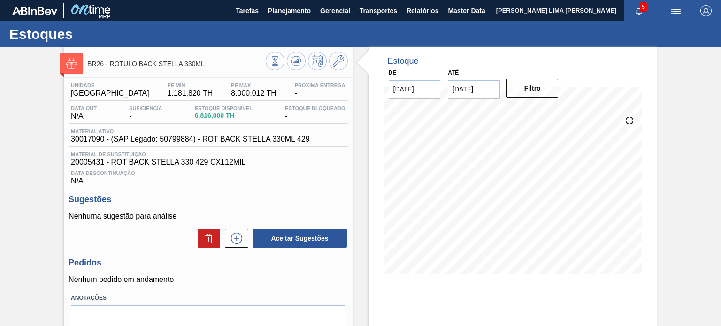
click at [351, 140] on div "Unidade Uberlândia PE MIN 1.181,820 TH PE MAX 8.000,012 TH Próxima Entrega - Da…" at bounding box center [208, 221] width 288 height 286
click at [273, 20] on button "Planejamento" at bounding box center [289, 10] width 52 height 21
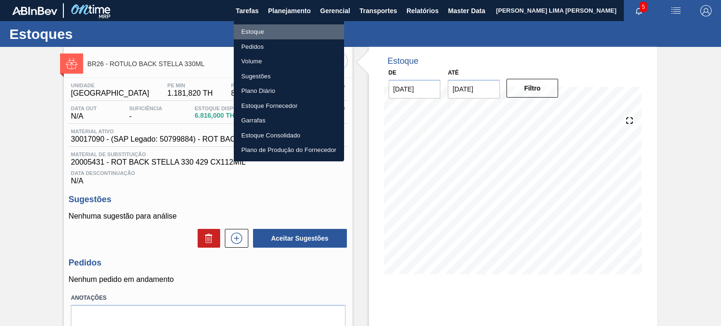
click at [255, 33] on li "Estoque" at bounding box center [289, 31] width 110 height 15
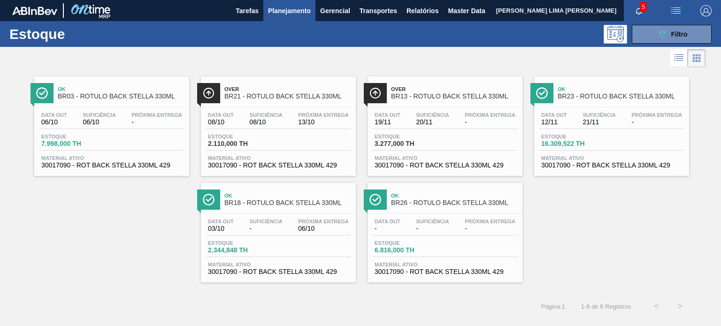
click at [288, 3] on button "Planejamento" at bounding box center [289, 10] width 52 height 21
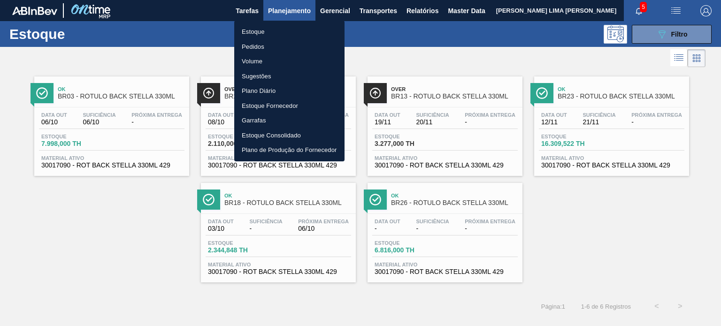
click at [250, 44] on li "Pedidos" at bounding box center [289, 46] width 110 height 15
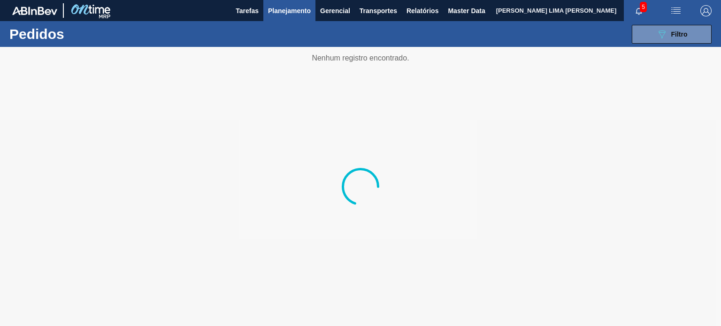
click at [650, 43] on button "089F7B8B-B2A5-4AFE-B5C0-19BA573D28AC Filtro" at bounding box center [672, 34] width 80 height 19
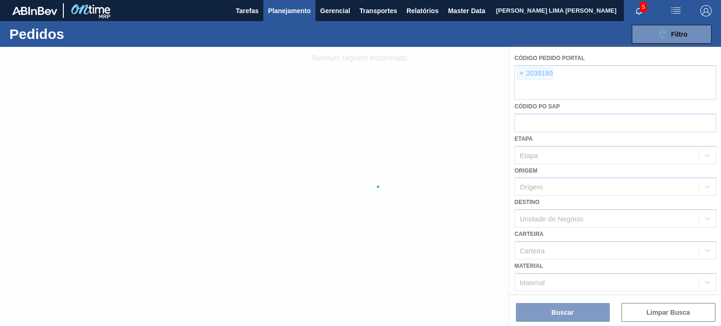
click at [524, 82] on div at bounding box center [360, 186] width 721 height 279
click at [520, 77] on div at bounding box center [360, 186] width 721 height 279
click at [520, 74] on div at bounding box center [360, 186] width 721 height 279
click at [522, 75] on div at bounding box center [360, 186] width 721 height 279
click at [521, 75] on div at bounding box center [360, 186] width 721 height 279
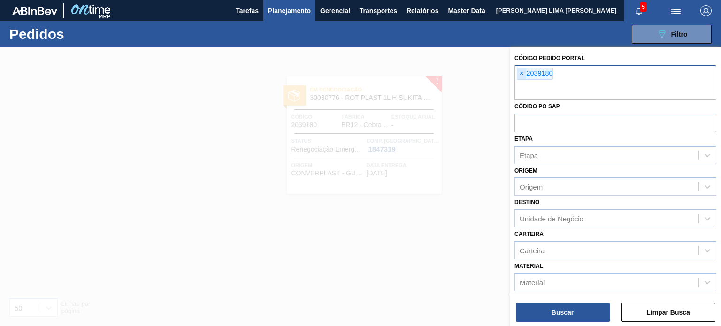
click at [520, 77] on span "×" at bounding box center [521, 73] width 9 height 11
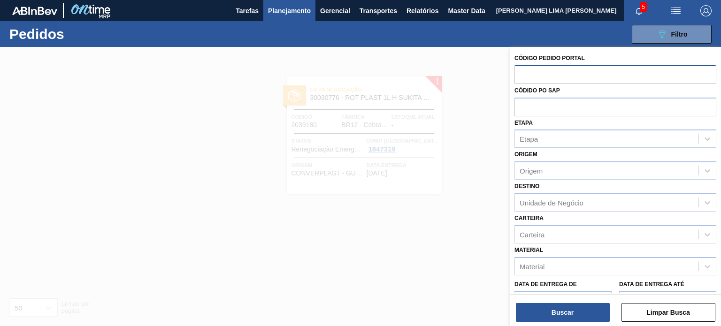
paste input "2039180"
type input "2039180"
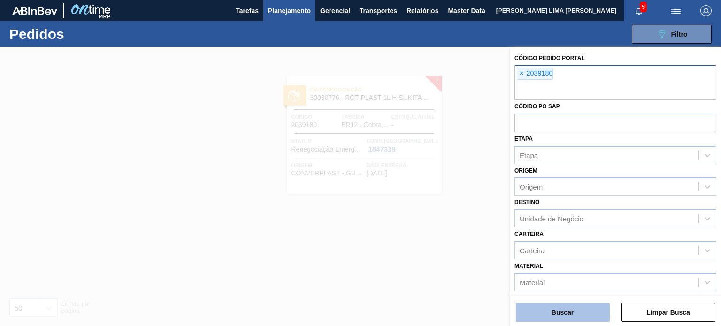
click at [563, 311] on button "Buscar" at bounding box center [563, 312] width 94 height 19
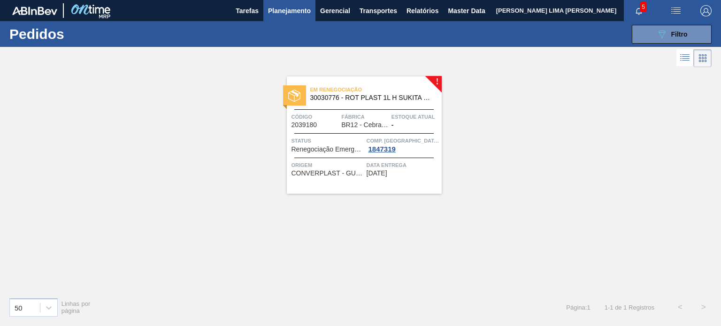
click at [364, 106] on div "Em renegociação 30030776 - ROT PLAST 1L H SUKITA NIV24 Código 2039180 Fábrica B…" at bounding box center [364, 135] width 155 height 117
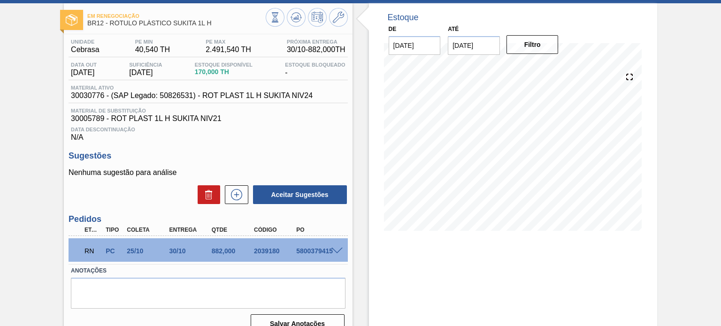
scroll to position [77, 0]
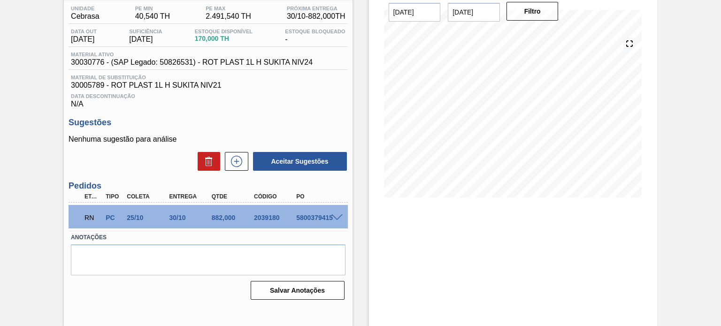
click at [332, 215] on span at bounding box center [336, 218] width 11 height 7
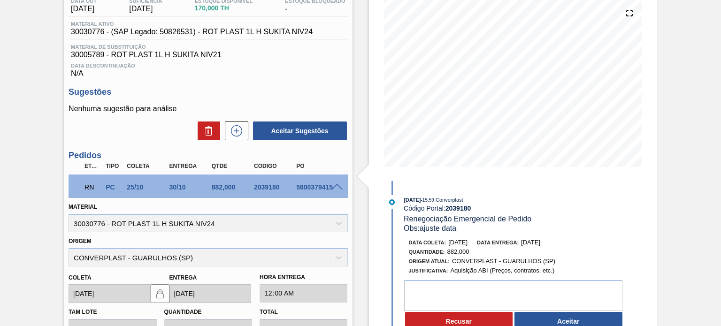
scroll to position [124, 0]
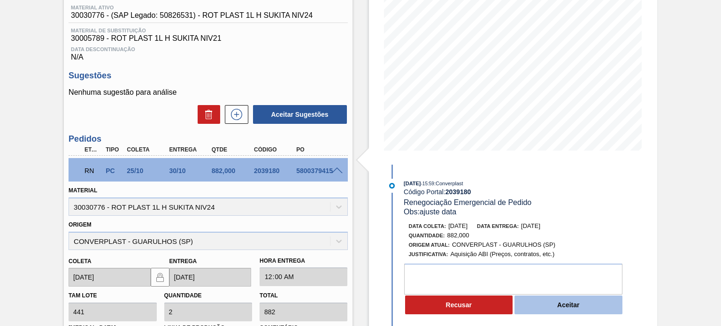
click at [563, 303] on button "Aceitar" at bounding box center [568, 305] width 108 height 19
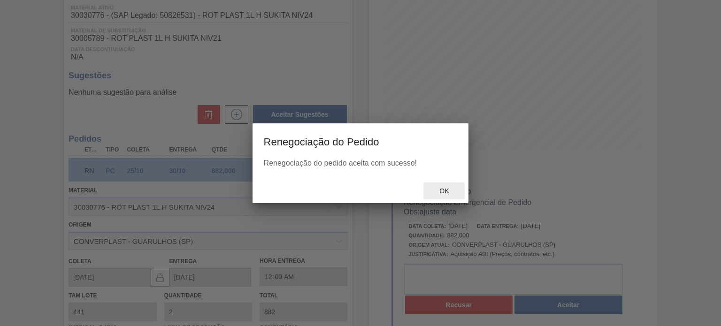
drag, startPoint x: 456, startPoint y: 192, endPoint x: 451, endPoint y: 191, distance: 4.8
click at [455, 192] on span "Ok" at bounding box center [444, 191] width 24 height 8
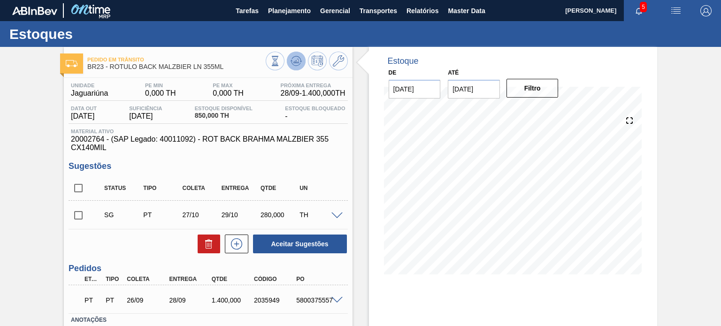
click at [295, 62] on icon at bounding box center [295, 62] width 1 height 2
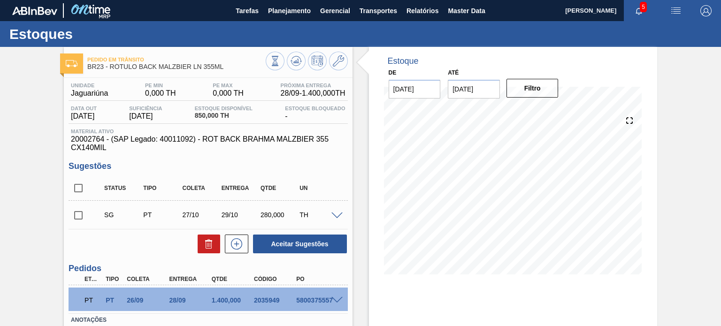
click at [703, 207] on div "Pedido em Trânsito BR23 - RÓTULO BACK MALZBIER LN 355ML Unidade Jaguariúna PE M…" at bounding box center [360, 225] width 721 height 357
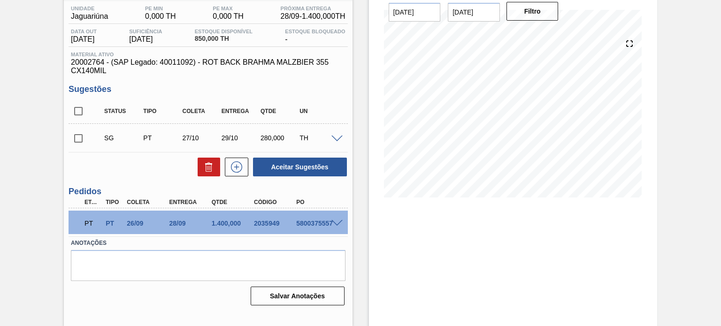
click at [338, 226] on div "5800375557" at bounding box center [317, 224] width 46 height 8
click at [338, 225] on span at bounding box center [336, 223] width 11 height 7
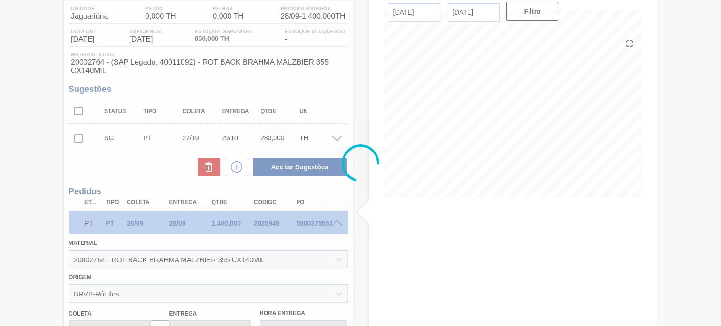
click at [338, 223] on div at bounding box center [360, 163] width 721 height 326
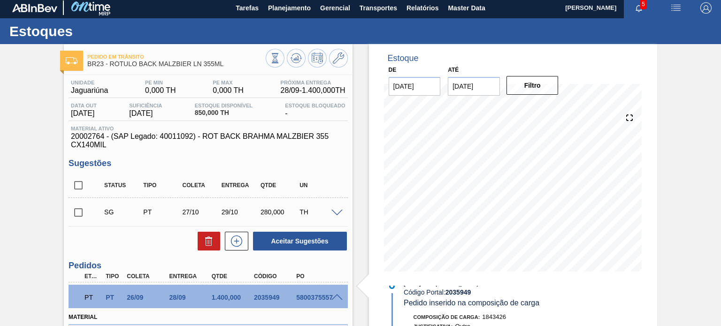
scroll to position [0, 0]
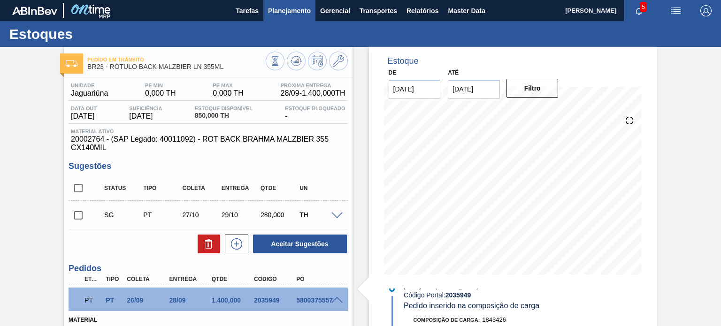
click at [288, 13] on span "Planejamento" at bounding box center [289, 10] width 43 height 11
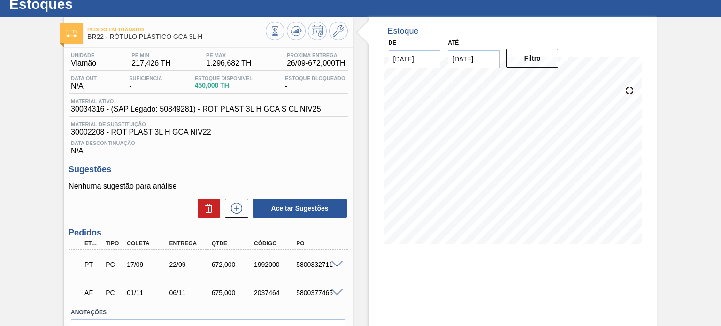
scroll to position [47, 0]
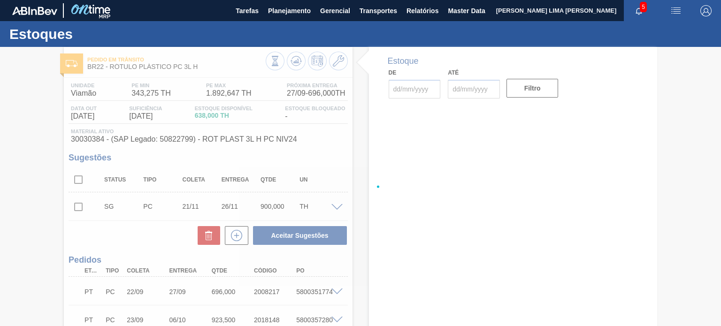
type input "[DATE]"
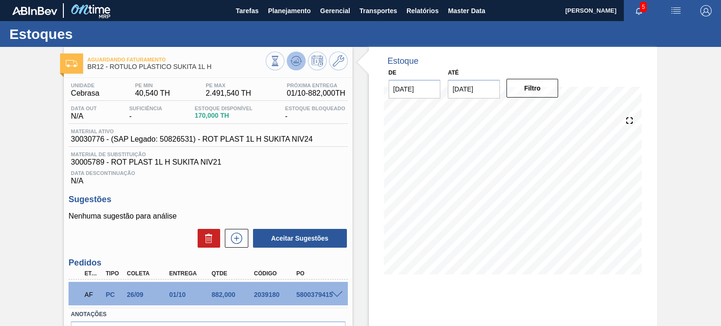
click at [300, 61] on icon at bounding box center [296, 60] width 11 height 11
click at [295, 58] on icon at bounding box center [296, 60] width 11 height 11
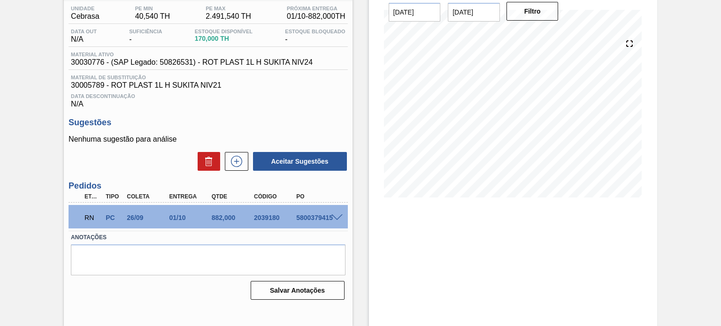
click at [348, 212] on div "Unidade Cebrasa PE MIN 40,540 TH PE MAX 2.491,540 TH Próxima Entrega 01/10 - 88…" at bounding box center [208, 152] width 288 height 302
click at [341, 213] on div "RN PC 26/09 01/10 882,000 2039180 5800379415" at bounding box center [208, 216] width 279 height 23
click at [337, 219] on span at bounding box center [336, 218] width 11 height 7
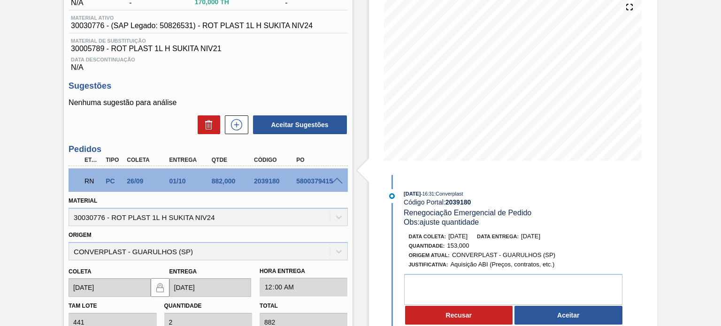
scroll to position [124, 0]
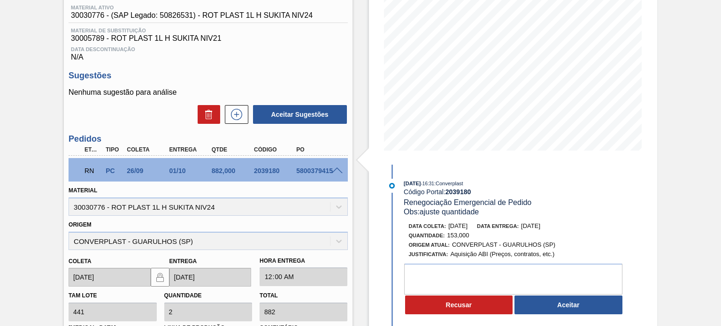
click at [553, 313] on button "Aceitar" at bounding box center [568, 305] width 108 height 19
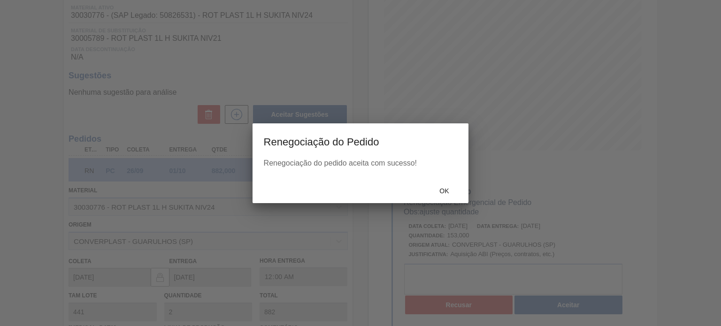
type input "0,347"
type input "153"
type input "ajuste quantidade"
click at [453, 197] on div "Ok" at bounding box center [443, 191] width 41 height 17
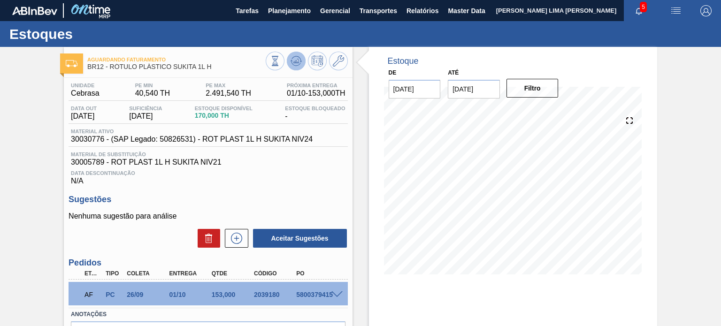
click at [293, 58] on icon at bounding box center [296, 60] width 11 height 11
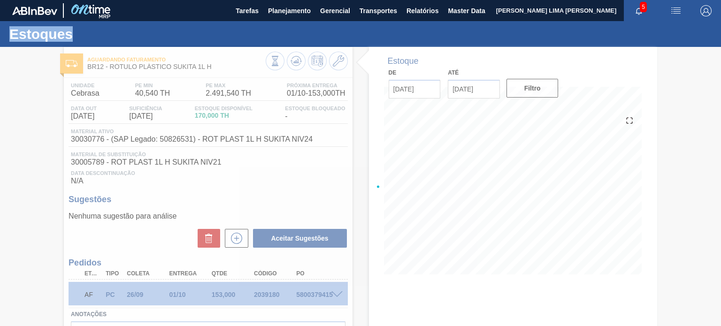
click at [293, 58] on div at bounding box center [360, 186] width 721 height 279
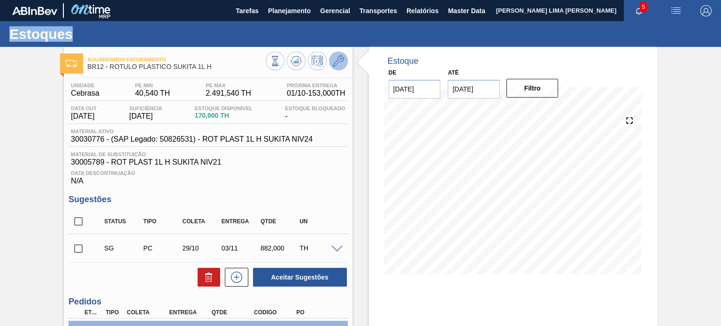
click at [334, 65] on icon at bounding box center [338, 60] width 11 height 11
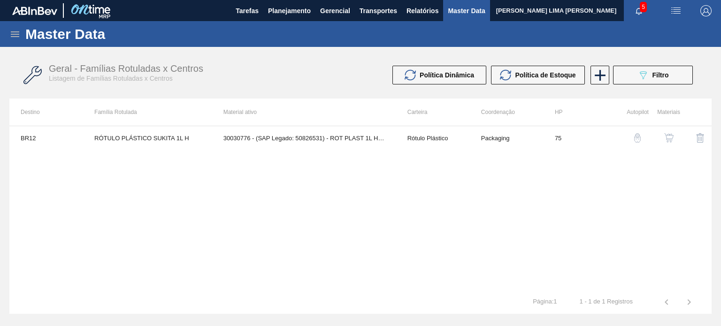
click at [637, 139] on img "button" at bounding box center [637, 137] width 9 height 9
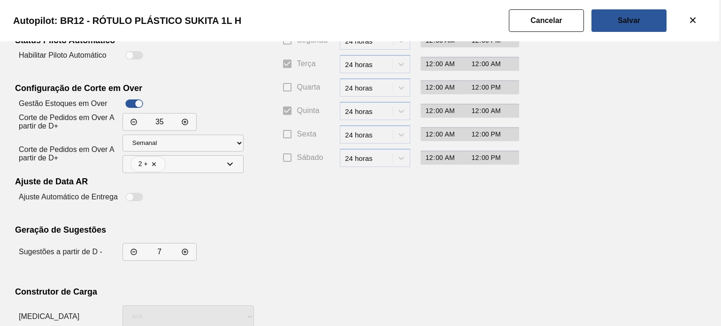
scroll to position [170, 0]
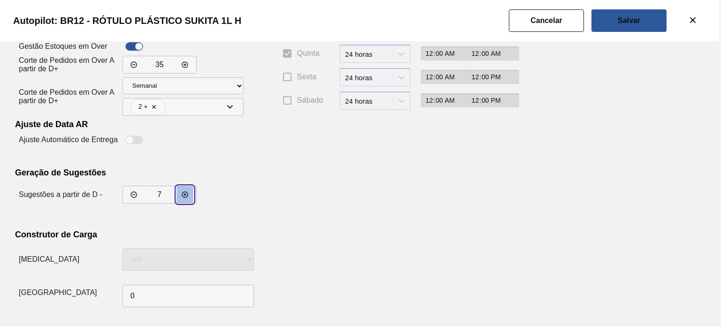
click at [182, 200] on button "decrementar valor" at bounding box center [185, 194] width 17 height 17
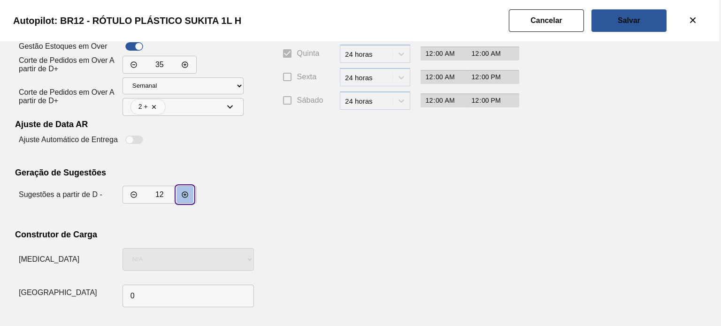
click at [182, 200] on button "decrementar valor" at bounding box center [185, 194] width 17 height 17
type input "16"
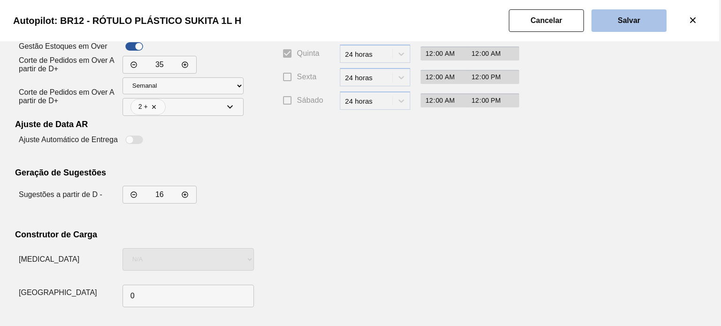
click at [0, 0] on slot "Salvar" at bounding box center [0, 0] width 0 height 0
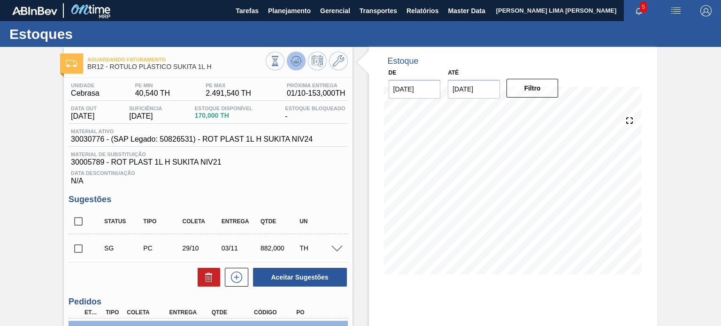
click at [291, 65] on icon at bounding box center [296, 60] width 11 height 11
click at [334, 61] on icon at bounding box center [338, 60] width 11 height 11
drag, startPoint x: 220, startPoint y: 69, endPoint x: 109, endPoint y: 71, distance: 111.3
click at [109, 71] on div "Aguardando Faturamento BR12 - RÓTULO PLÁSTICO SUKITA 1L H" at bounding box center [176, 63] width 178 height 21
copy span "RÓTULO PLÁSTICO SUKITA 1L H"
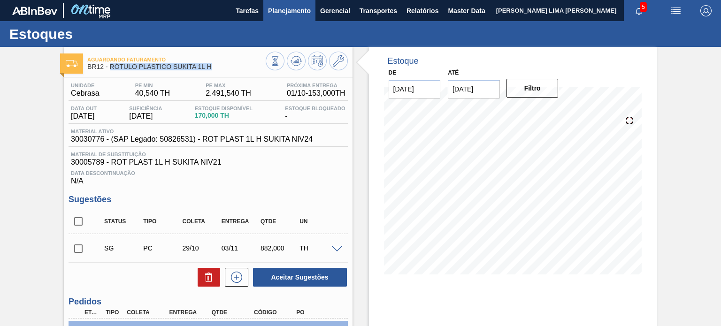
click at [301, 12] on span "Planejamento" at bounding box center [289, 10] width 43 height 11
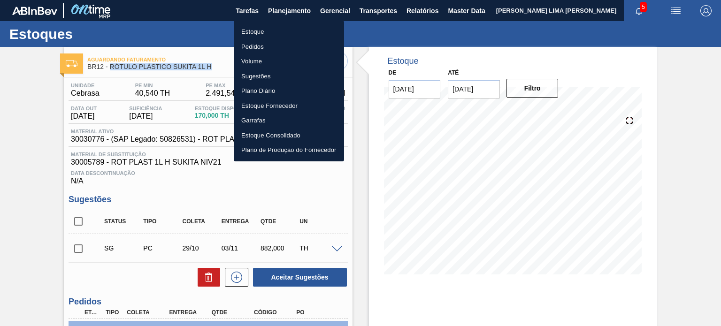
click at [265, 32] on li "Estoque" at bounding box center [289, 31] width 110 height 15
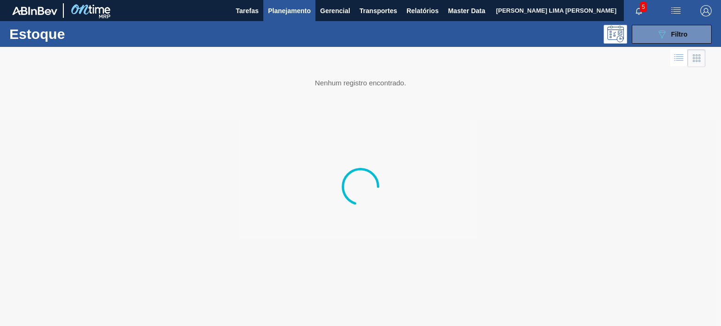
click at [660, 47] on div at bounding box center [360, 186] width 721 height 279
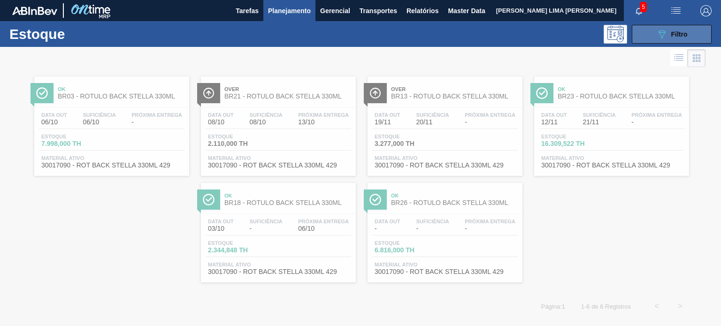
click at [658, 37] on icon "089F7B8B-B2A5-4AFE-B5C0-19BA573D28AC" at bounding box center [661, 34] width 11 height 11
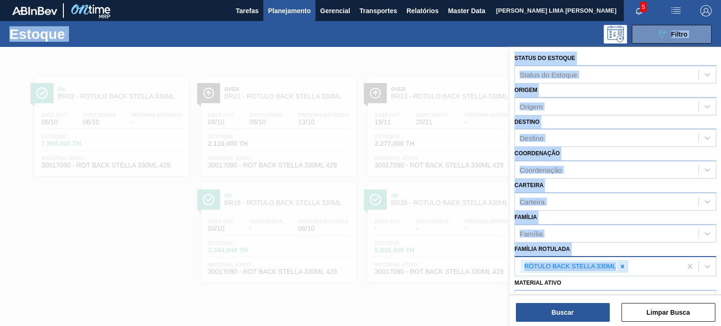
click at [622, 267] on icon at bounding box center [622, 266] width 7 height 7
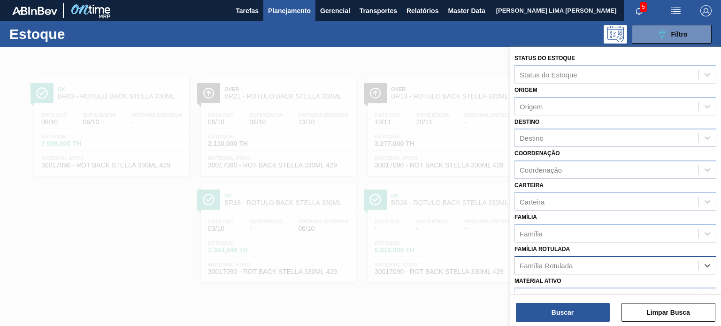
paste Rotulada "RÓTULO PLÁSTICO SUKITA 1L H"
type Rotulada "RÓTULO PLÁSTICO SUKITA 1L H"
click at [593, 285] on div "Status do Estoque Status do Estoque Origem Origem Destino Destino Coordenação C…" at bounding box center [615, 231] width 211 height 368
click at [622, 263] on icon at bounding box center [622, 266] width 7 height 7
paste Rotulada "RÓTULO PLÁSTICO SUKITA 1L H"
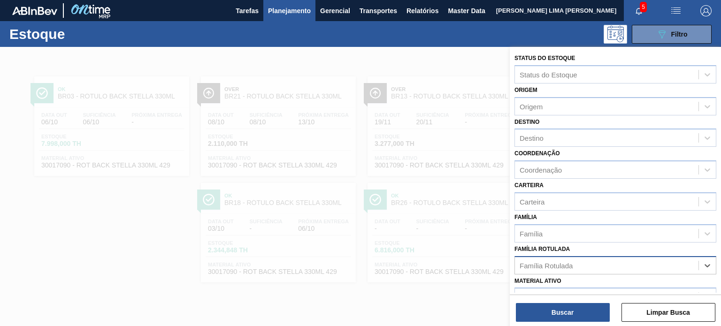
type Rotulada "RÓTULO PLÁSTICO SUKITA 1L H"
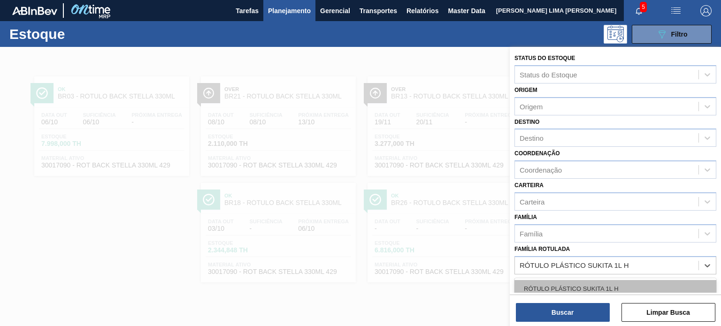
click at [602, 280] on div "RÓTULO PLÁSTICO SUKITA 1L H" at bounding box center [615, 288] width 202 height 17
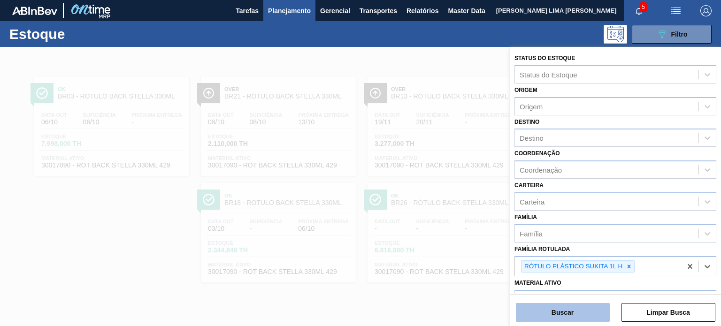
click at [583, 317] on button "Buscar" at bounding box center [563, 312] width 94 height 19
